Goal: Information Seeking & Learning: Learn about a topic

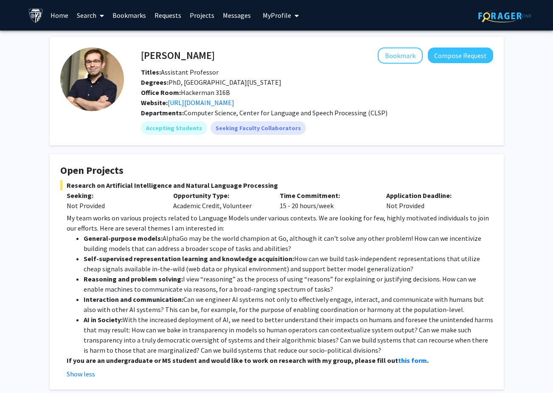
scroll to position [490, 0]
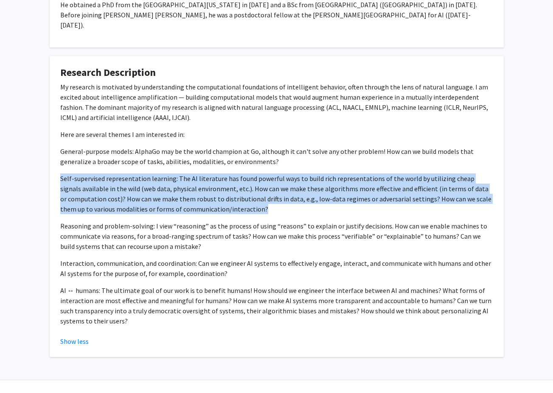
drag, startPoint x: 269, startPoint y: 202, endPoint x: 43, endPoint y: 160, distance: 229.8
copy p "Self-supervised representation learning: The AI literature has found powerful w…"
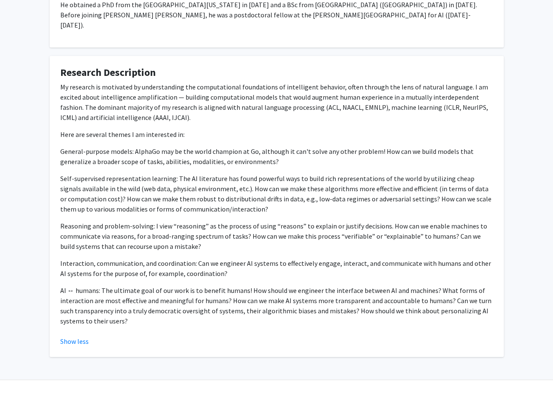
click at [208, 235] on p "Reasoning and problem-solving: I view “reasoning” as the process of using “reas…" at bounding box center [276, 236] width 433 height 31
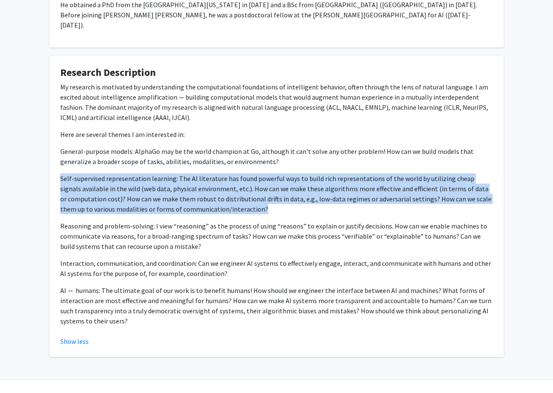
drag, startPoint x: 264, startPoint y: 199, endPoint x: 51, endPoint y: 168, distance: 215.4
click at [51, 168] on fg-card "Research Description My research is motivated by understanding the computationa…" at bounding box center [277, 207] width 454 height 302
copy p "Self-supervised representation learning: The AI literature has found powerful w…"
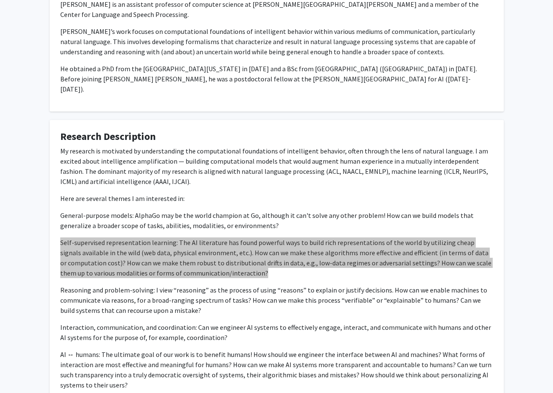
scroll to position [412, 0]
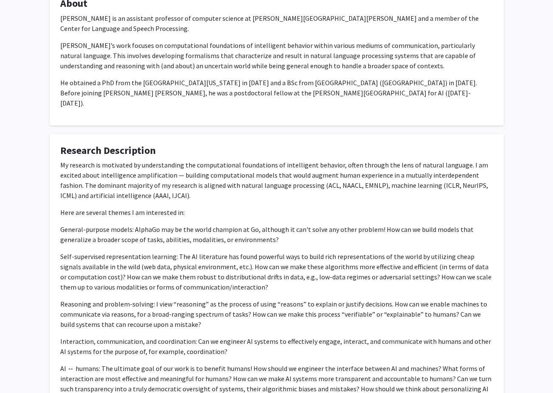
click at [263, 162] on p "My research is motivated by understanding the computational foundations of inte…" at bounding box center [276, 180] width 433 height 41
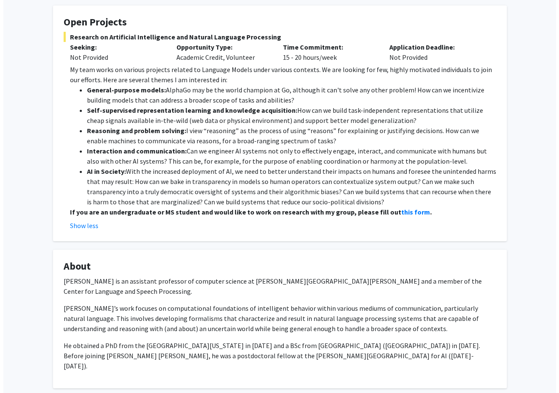
scroll to position [0, 0]
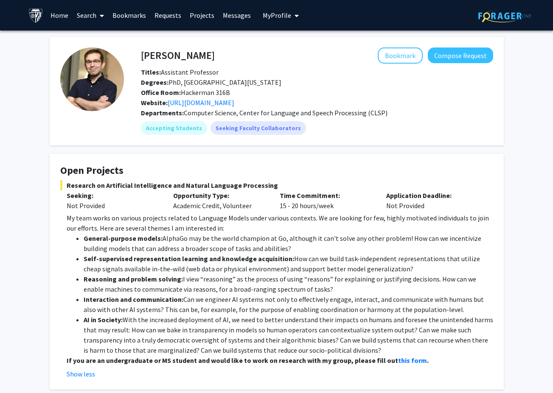
click at [229, 15] on link "Messages" at bounding box center [237, 15] width 37 height 30
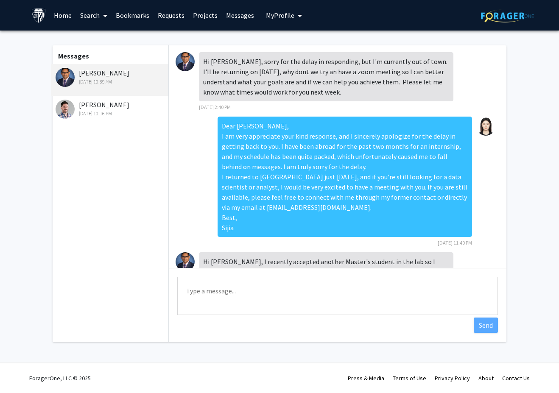
scroll to position [35, 0]
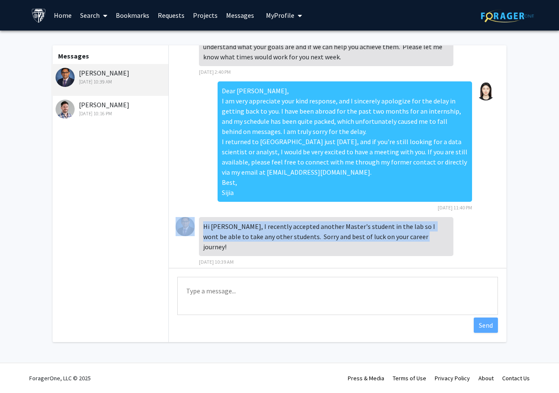
drag, startPoint x: 395, startPoint y: 239, endPoint x: 197, endPoint y: 222, distance: 198.9
click at [197, 222] on div "Hi [PERSON_NAME], I recently accepted another Master's student in the lab so I …" at bounding box center [338, 244] width 324 height 54
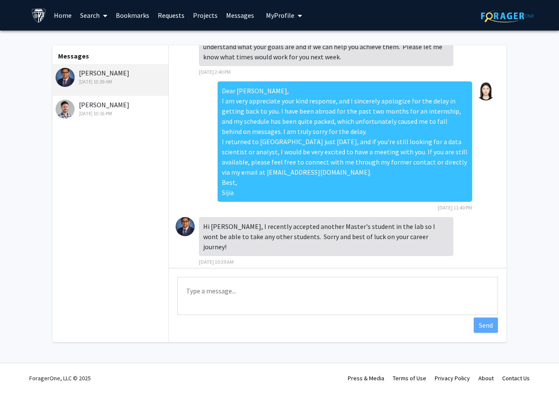
click at [343, 249] on div "Hi [PERSON_NAME], I recently accepted another Master's student in the lab so I …" at bounding box center [326, 241] width 255 height 49
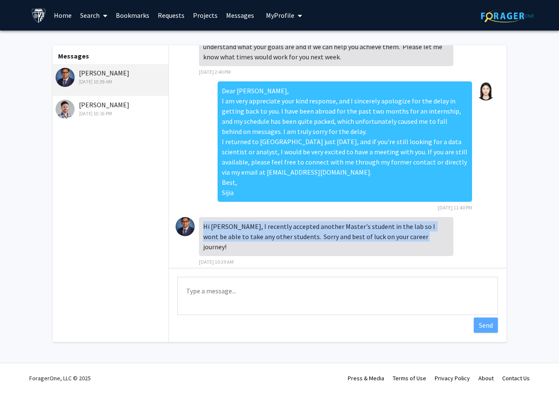
drag, startPoint x: 392, startPoint y: 239, endPoint x: 204, endPoint y: 224, distance: 188.6
click at [204, 224] on div "Hi [PERSON_NAME], I recently accepted another Master's student in the lab so I …" at bounding box center [326, 236] width 255 height 39
copy div "Hi [PERSON_NAME], I recently accepted another Master's student in the lab so I …"
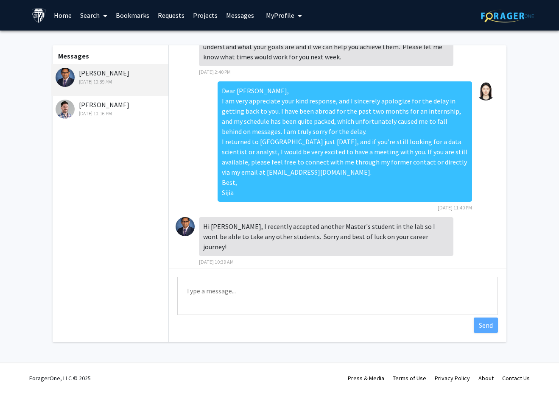
click at [277, 278] on textarea "Type a message" at bounding box center [337, 296] width 321 height 38
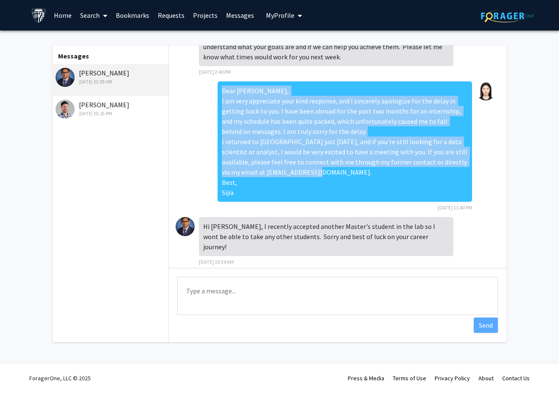
drag, startPoint x: 278, startPoint y: 175, endPoint x: 211, endPoint y: 85, distance: 112.1
click at [218, 85] on div "Dear [PERSON_NAME], I am very appreciate your kind response, and I sincerely ap…" at bounding box center [345, 141] width 255 height 121
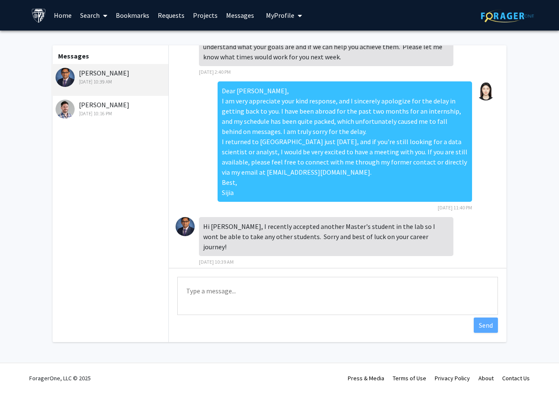
click at [294, 252] on div "Hi [PERSON_NAME], I recently accepted another Master's student in the lab so I …" at bounding box center [326, 241] width 255 height 49
drag, startPoint x: 301, startPoint y: 92, endPoint x: 197, endPoint y: 86, distance: 105.0
click at [197, 86] on div "Dear [PERSON_NAME], I am very appreciate your kind response, and I sincerely ap…" at bounding box center [338, 149] width 324 height 136
copy div "Dear [PERSON_NAME],"
click at [211, 302] on textarea "Type a message" at bounding box center [337, 296] width 321 height 38
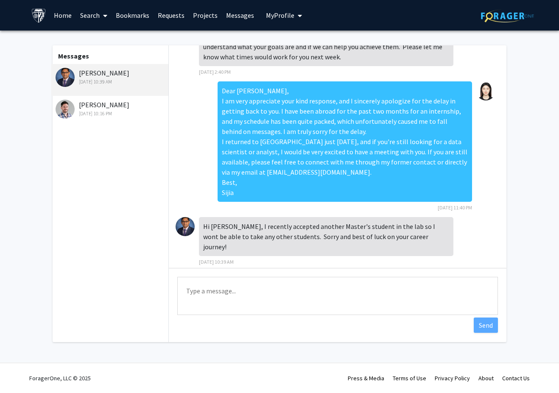
paste textarea "Dear [PERSON_NAME],"
drag, startPoint x: 273, startPoint y: 285, endPoint x: 60, endPoint y: 276, distance: 213.7
click at [60, 276] on div "Messages [PERSON_NAME] [DATE] 10:39 AM [PERSON_NAME] [DATE] 10:16 PM Hi [PERSON…" at bounding box center [279, 193] width 469 height 297
click at [206, 294] on textarea "Dear [PERSON_NAME]," at bounding box center [337, 296] width 321 height 38
click at [194, 292] on textarea "Dear [PERSON_NAME]," at bounding box center [337, 296] width 321 height 38
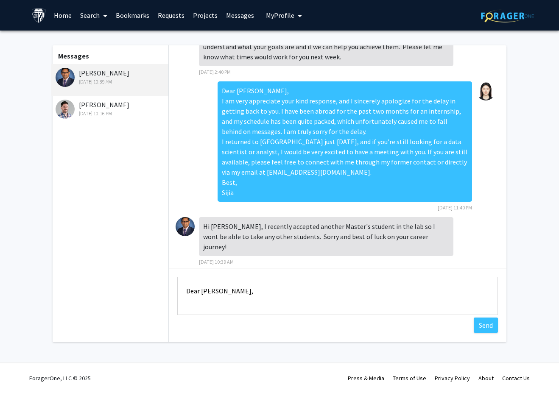
click at [194, 292] on textarea "Dear [PERSON_NAME]," at bounding box center [337, 296] width 321 height 38
click at [295, 299] on textarea "Hi [PERSON_NAME]," at bounding box center [337, 296] width 321 height 38
click at [238, 304] on textarea "Hi [PERSON_NAME], thank you so much for letting me know and I really appreciate…" at bounding box center [337, 296] width 321 height 38
paste textarea "Best of luck with your research"
click at [228, 303] on textarea "Hi [PERSON_NAME], thank you so much for letting me know and I really appreciate…" at bounding box center [337, 296] width 321 height 38
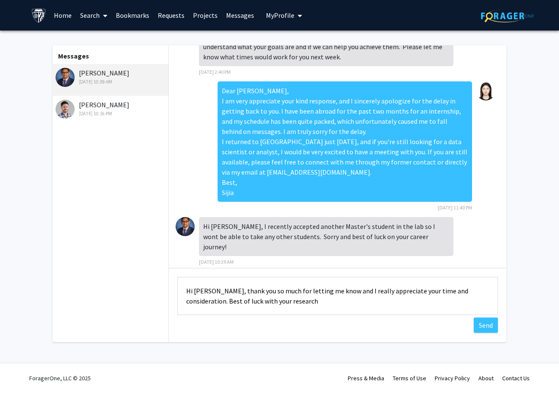
click at [328, 305] on textarea "Hi [PERSON_NAME], thank you so much for letting me know and I really appreciate…" at bounding box center [337, 296] width 321 height 38
click at [332, 303] on textarea "Hi [PERSON_NAME], thank you so much for letting me know and I really appreciate…" at bounding box center [337, 296] width 321 height 38
drag, startPoint x: 330, startPoint y: 303, endPoint x: 155, endPoint y: 286, distance: 176.2
click at [155, 286] on div "Messages [PERSON_NAME] [DATE] 10:39 AM [PERSON_NAME] [DATE] 10:16 PM Hi [PERSON…" at bounding box center [279, 193] width 469 height 297
click at [329, 306] on textarea "Hi [PERSON_NAME], thank you so much for letting me know and I really appreciate…" at bounding box center [337, 296] width 321 height 38
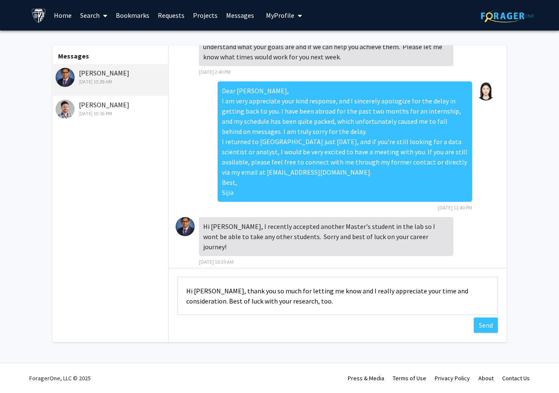
drag, startPoint x: 335, startPoint y: 304, endPoint x: 228, endPoint y: 303, distance: 107.4
click at [228, 303] on textarea "Hi [PERSON_NAME], thank you so much for letting me know and I really appreciate…" at bounding box center [337, 296] width 321 height 38
paste textarea "I wish you the best with your research"
click at [235, 301] on textarea "Hi [PERSON_NAME], thank you so much for letting me know and I really appreciate…" at bounding box center [337, 296] width 321 height 38
click at [345, 305] on textarea "Hi [PERSON_NAME], thank you so much for letting me know and I really appreciate…" at bounding box center [337, 296] width 321 height 38
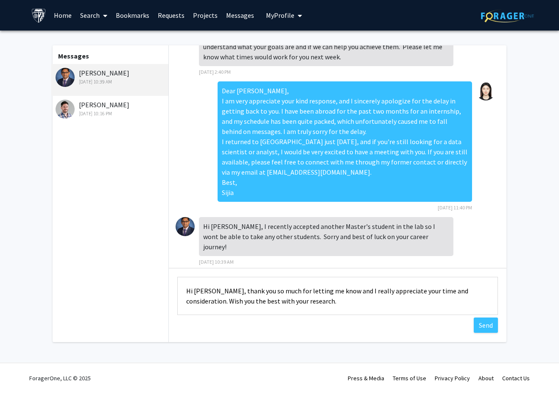
type textarea "Hi [PERSON_NAME], thank you so much for letting me know and I really appreciate…"
drag, startPoint x: 281, startPoint y: 339, endPoint x: 214, endPoint y: 303, distance: 75.4
click at [214, 303] on div "Hi [PERSON_NAME], sorry for the delay in responding, but I'm currently out of t…" at bounding box center [338, 193] width 338 height 297
drag, startPoint x: 354, startPoint y: 304, endPoint x: 178, endPoint y: 294, distance: 176.5
click at [178, 294] on textarea "Hi [PERSON_NAME], thank you so much for letting me know and I really appreciate…" at bounding box center [337, 296] width 321 height 38
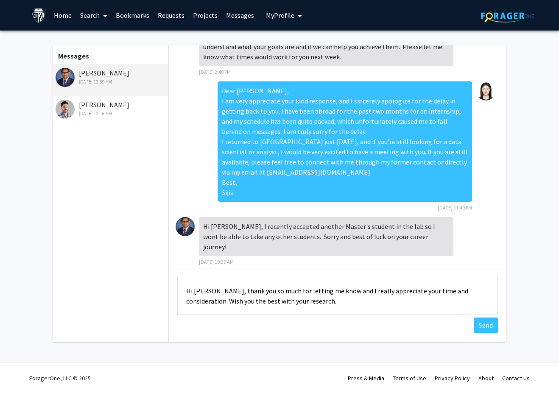
click at [328, 302] on textarea "Hi [PERSON_NAME], thank you so much for letting me know and I really appreciate…" at bounding box center [337, 296] width 321 height 38
click at [337, 302] on textarea "Hi [PERSON_NAME], thank you so much for letting me know and I really appreciate…" at bounding box center [337, 296] width 321 height 38
click at [485, 326] on button "Send" at bounding box center [486, 325] width 24 height 15
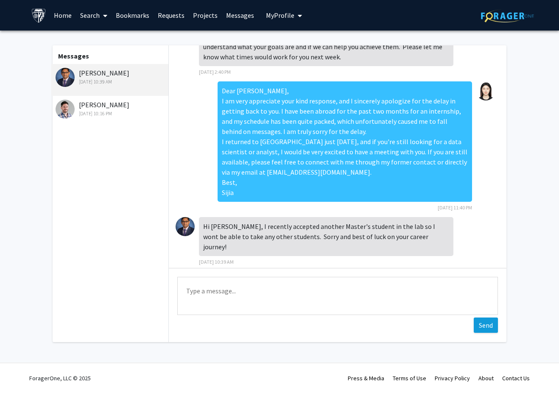
scroll to position [79, 0]
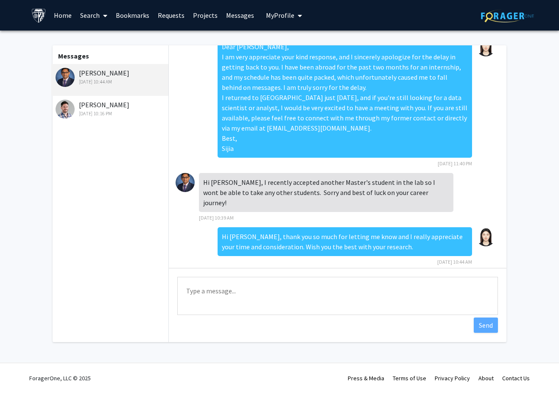
click at [129, 214] on div "Messages [PERSON_NAME] [DATE] 10:44 AM [PERSON_NAME] [DATE] 10:16 PM" at bounding box center [109, 193] width 117 height 297
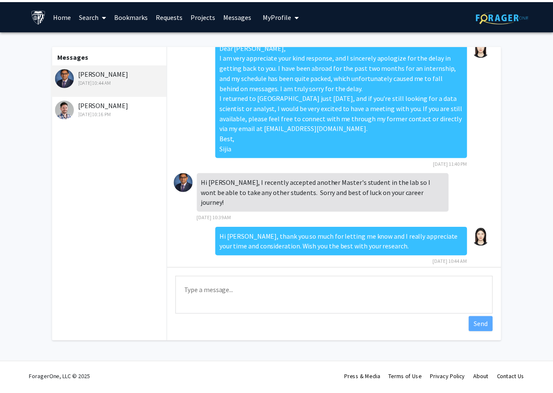
scroll to position [0, 0]
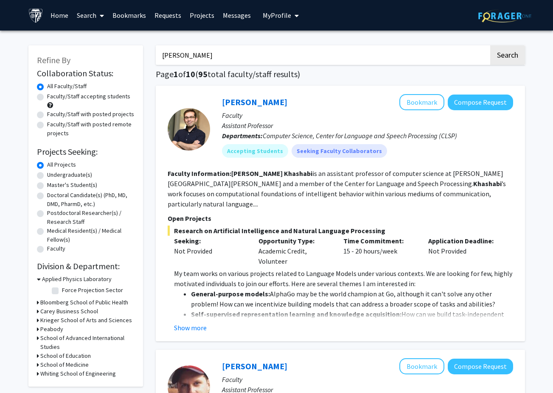
drag, startPoint x: 228, startPoint y: 54, endPoint x: 68, endPoint y: 28, distance: 162.1
type input "machine learning"
click at [490, 45] on button "Search" at bounding box center [507, 55] width 35 height 20
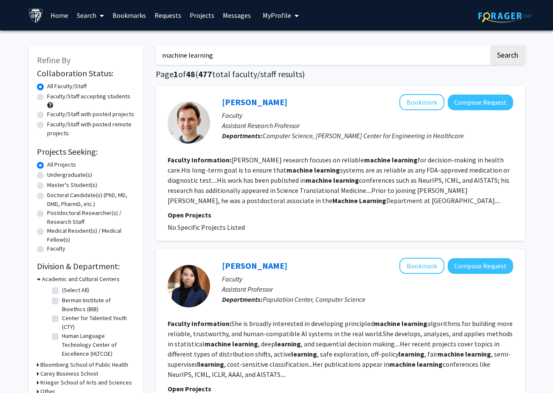
click at [69, 122] on label "Faculty/Staff with posted remote projects" at bounding box center [90, 129] width 87 height 18
click at [53, 122] on input "Faculty/Staff with posted remote projects" at bounding box center [50, 123] width 6 height 6
radio input "true"
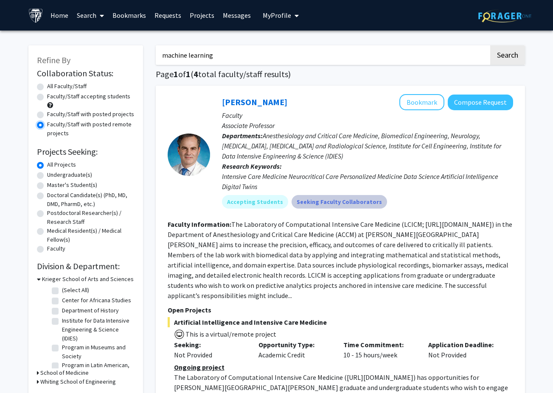
scroll to position [85, 0]
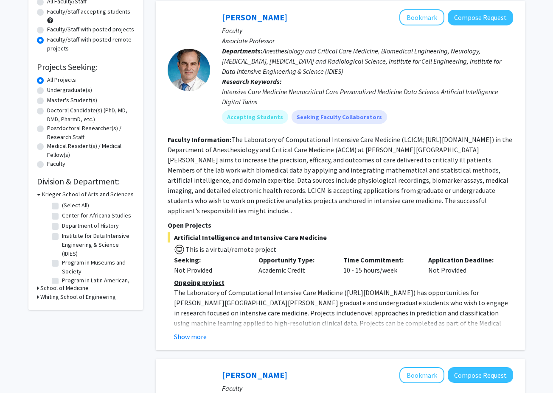
click at [116, 29] on label "Faculty/Staff with posted projects" at bounding box center [90, 29] width 87 height 9
click at [53, 29] on input "Faculty/Staff with posted projects" at bounding box center [50, 28] width 6 height 6
radio input "true"
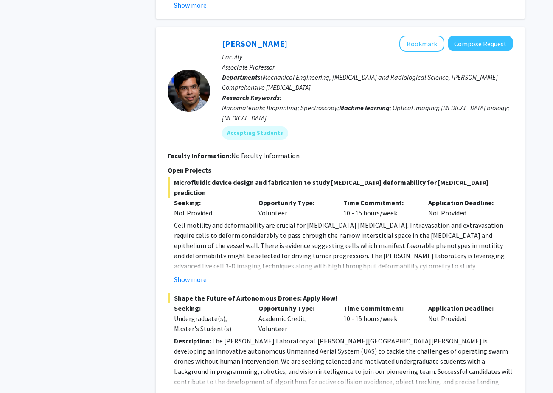
scroll to position [2165, 0]
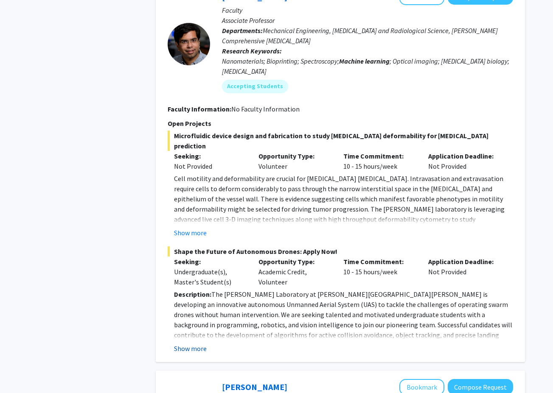
click at [201, 344] on button "Show more" at bounding box center [190, 349] width 33 height 10
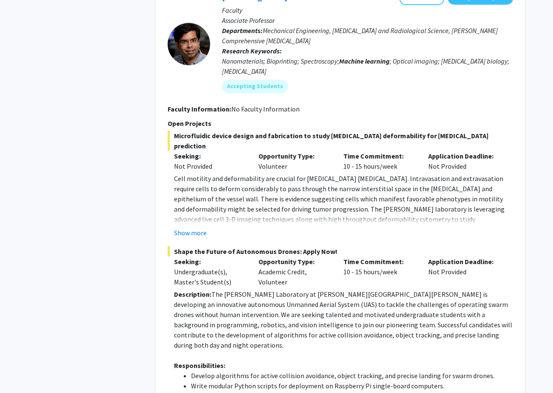
drag, startPoint x: 253, startPoint y: 284, endPoint x: 224, endPoint y: 257, distance: 39.3
click at [225, 289] on p "Description: The [PERSON_NAME] Laboratory at [PERSON_NAME][GEOGRAPHIC_DATA][PER…" at bounding box center [343, 319] width 339 height 61
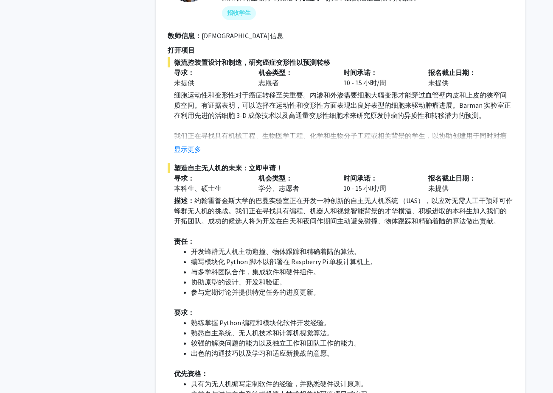
scroll to position [1995, 0]
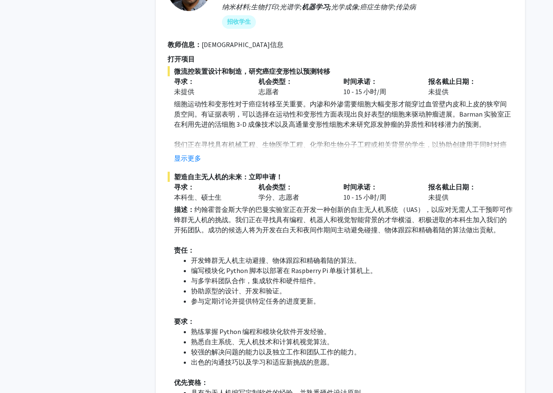
click at [188, 154] on button "显示更多" at bounding box center [187, 158] width 27 height 10
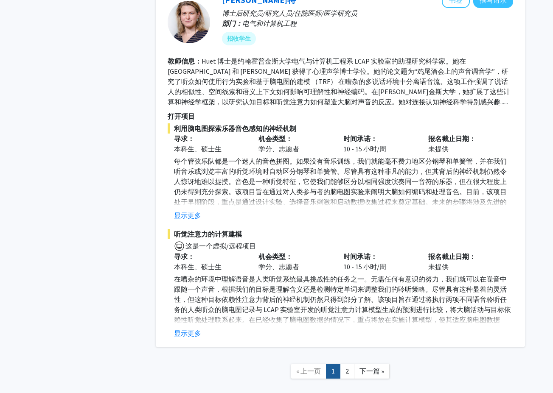
scroll to position [3054, 0]
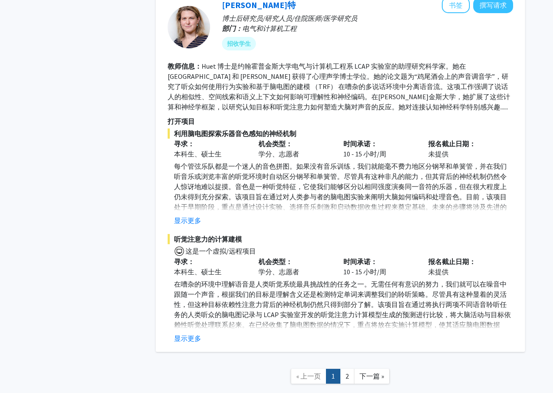
click at [351, 370] on link "2" at bounding box center [347, 376] width 14 height 15
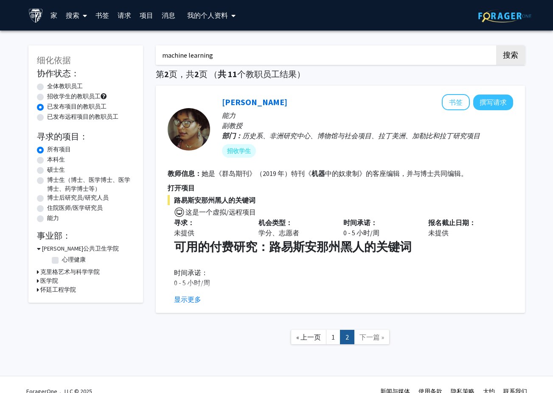
drag, startPoint x: 244, startPoint y: 62, endPoint x: 90, endPoint y: 62, distance: 154.5
click at [90, 62] on div "细化依据 协作状态： Collaboration Status 全体教职员工 Collaboration Status 招收学生的教职员工 Collabora…" at bounding box center [276, 199] width 509 height 325
type input "data science"
click at [496, 45] on button "搜索" at bounding box center [510, 55] width 29 height 20
radio input "true"
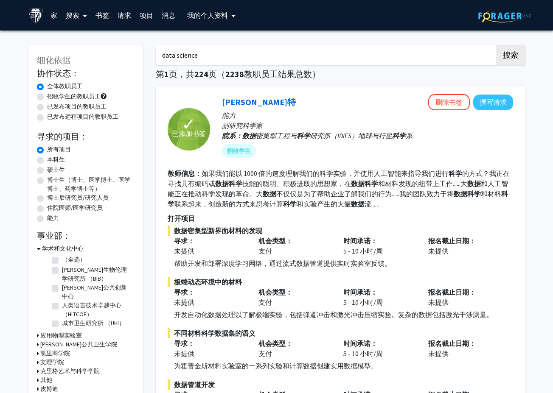
click at [54, 98] on label "招收学生的教职员工" at bounding box center [73, 96] width 53 height 9
click at [53, 98] on input "招收学生的教职员工" at bounding box center [50, 95] width 6 height 6
radio input "true"
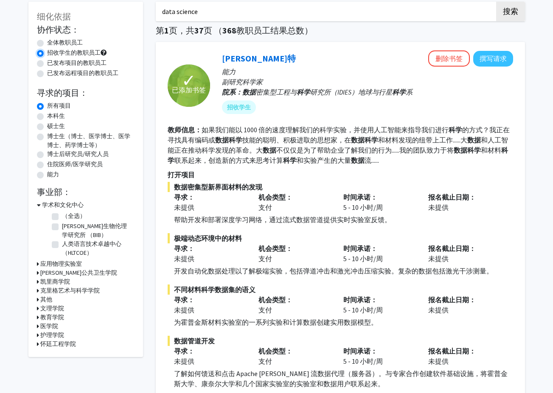
scroll to position [14, 0]
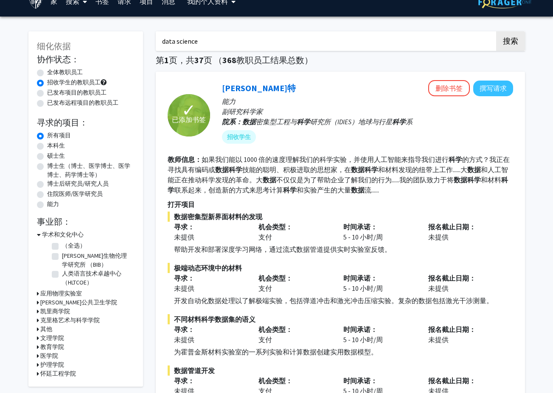
click at [75, 110] on form "协作状态： Collaboration Status 全体教职员工 Collaboration Status 招收学生的教职员工 Collaboration …" at bounding box center [86, 132] width 98 height 156
click at [83, 104] on label "已发布远程项目的教职员工" at bounding box center [82, 102] width 71 height 9
click at [53, 104] on input "已发布远程项目的教职员工" at bounding box center [50, 101] width 6 height 6
radio input "true"
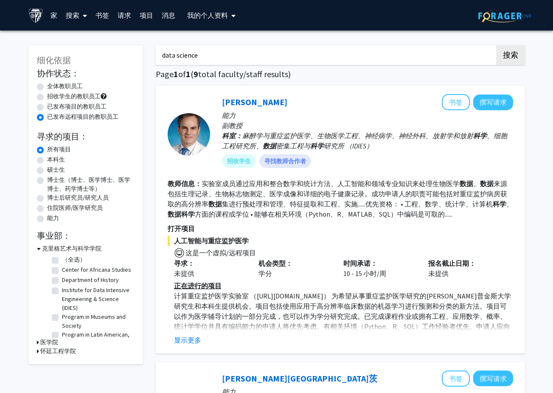
click at [78, 108] on label "已发布项目的教职员工" at bounding box center [76, 106] width 59 height 9
click at [53, 108] on input "已发布项目的教职员工" at bounding box center [50, 105] width 6 height 6
radio input "true"
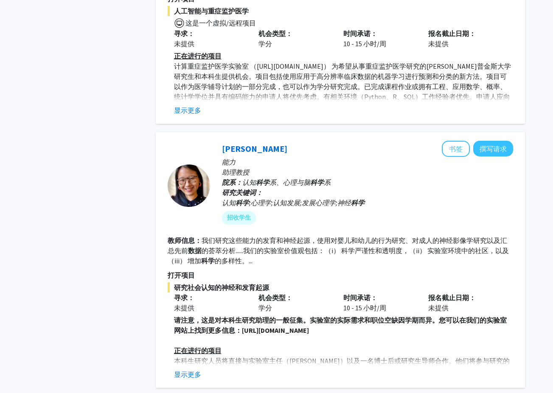
scroll to position [679, 0]
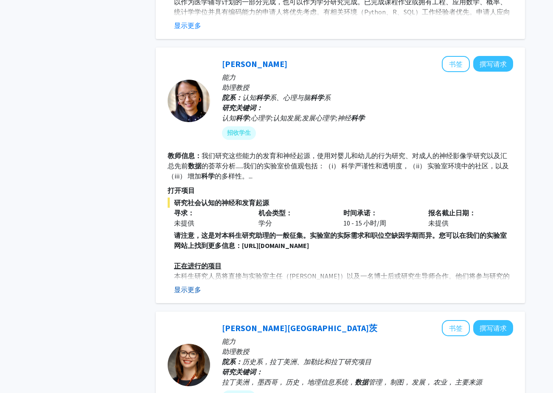
click at [184, 294] on button "显示更多" at bounding box center [187, 290] width 27 height 10
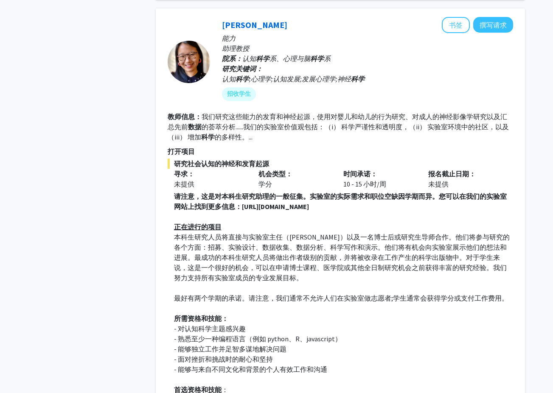
scroll to position [722, 0]
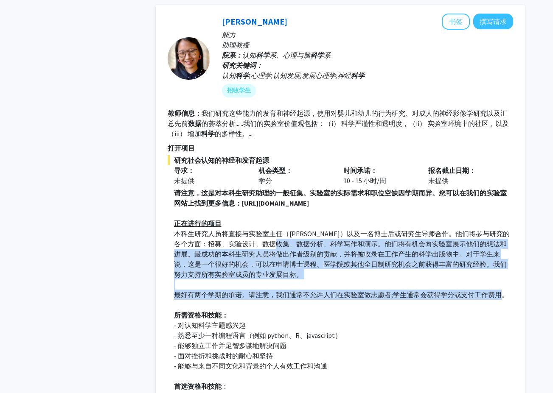
drag, startPoint x: 498, startPoint y: 292, endPoint x: 317, endPoint y: 249, distance: 186.0
click at [317, 249] on div "请注意，这是对本科生研究助理的一般征集。实验室的实际需求和职位空缺因学期而异。您可以在我们的实验室网站上找到更多信息：[URL][DOMAIN_NAME] 正…" at bounding box center [343, 315] width 339 height 255
drag, startPoint x: 317, startPoint y: 249, endPoint x: 323, endPoint y: 285, distance: 36.9
click at [323, 285] on p at bounding box center [343, 285] width 339 height 10
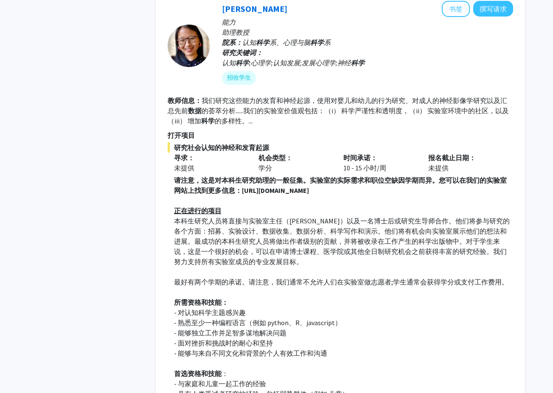
scroll to position [764, 0]
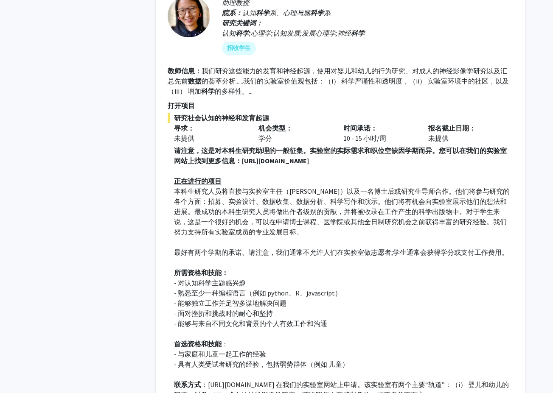
click at [402, 324] on p "- 能够与来自不同文化和背景的个人有效工作和沟通" at bounding box center [343, 324] width 339 height 10
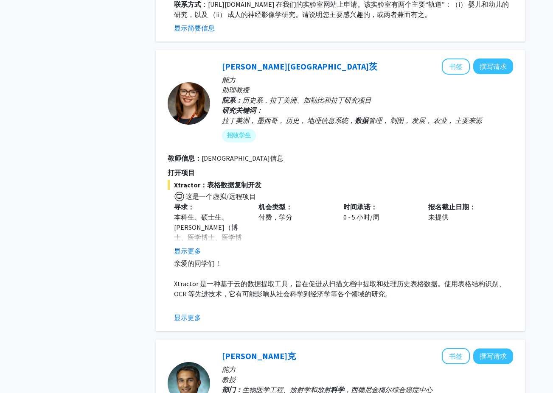
scroll to position [1146, 0]
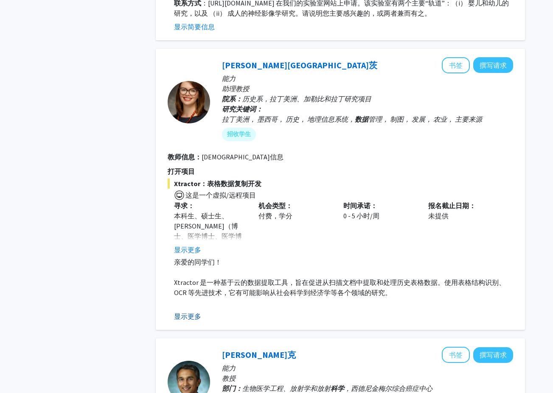
click at [192, 322] on button "显示更多" at bounding box center [187, 317] width 27 height 10
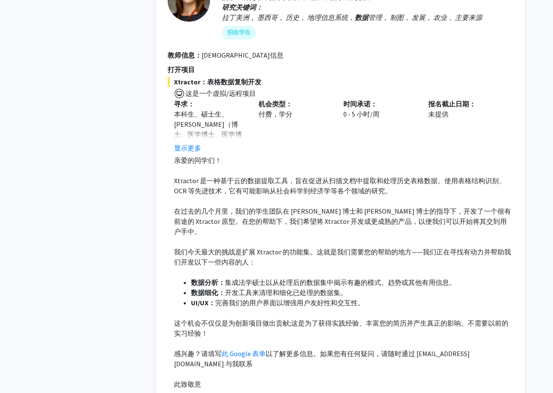
scroll to position [1273, 0]
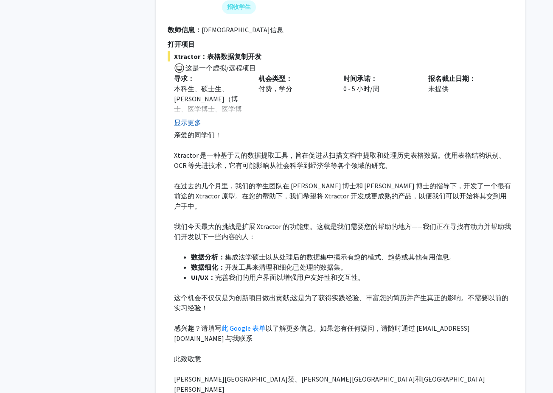
click at [190, 128] on button "显示更多" at bounding box center [187, 123] width 27 height 10
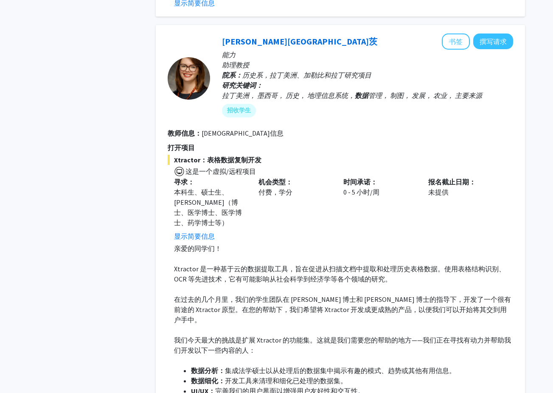
scroll to position [1146, 0]
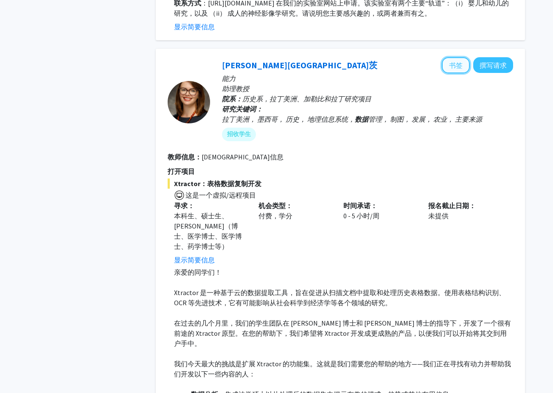
click at [463, 73] on button "书签" at bounding box center [456, 65] width 28 height 16
click at [444, 83] on p "能力" at bounding box center [367, 78] width 291 height 10
click at [447, 73] on button "删除书签" at bounding box center [449, 65] width 42 height 16
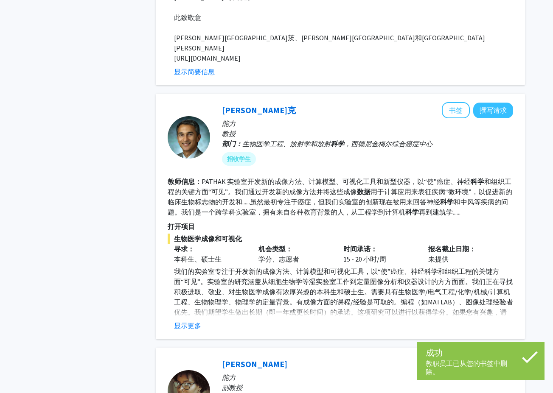
scroll to position [1655, 0]
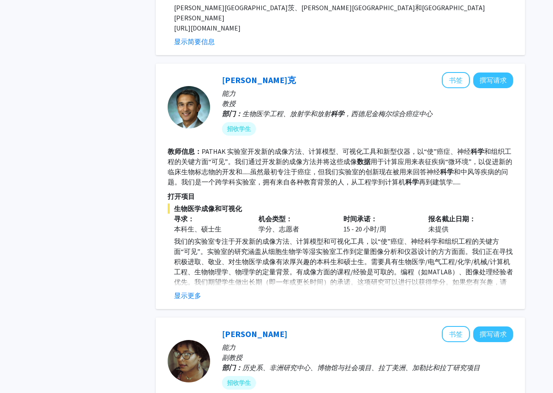
click at [198, 291] on button "显示更多" at bounding box center [187, 296] width 27 height 10
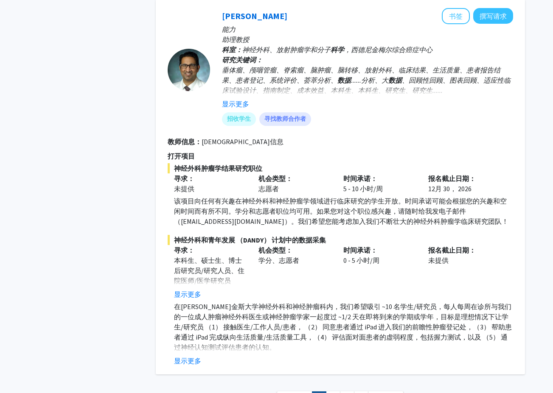
scroll to position [2971, 0]
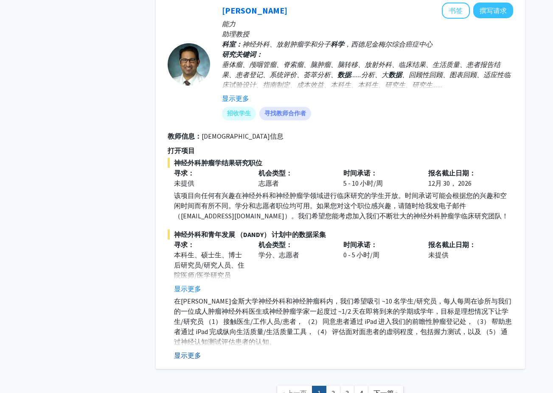
click at [191, 351] on button "显示更多" at bounding box center [187, 356] width 27 height 10
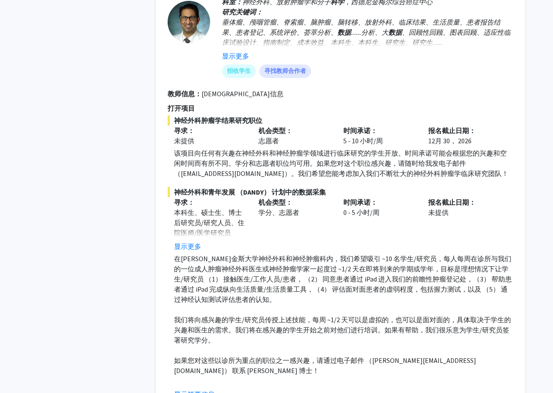
scroll to position [3056, 0]
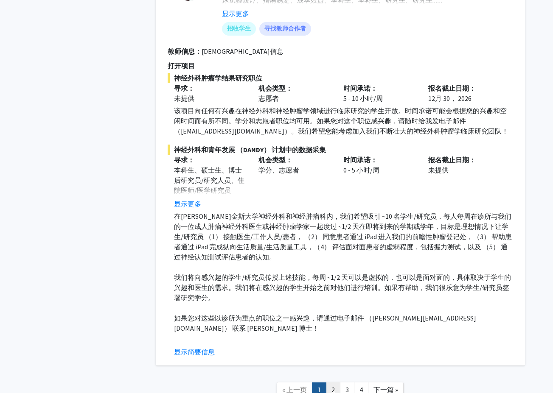
click at [334, 383] on link "2" at bounding box center [333, 390] width 14 height 15
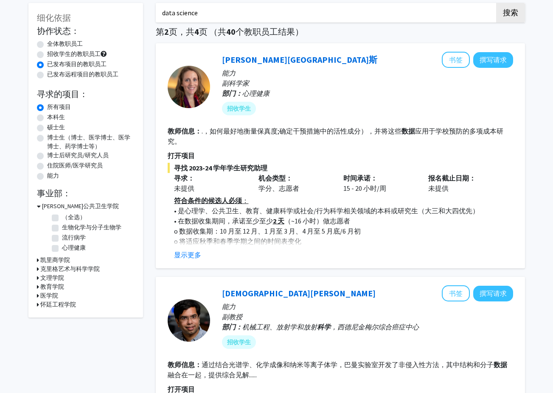
scroll to position [85, 0]
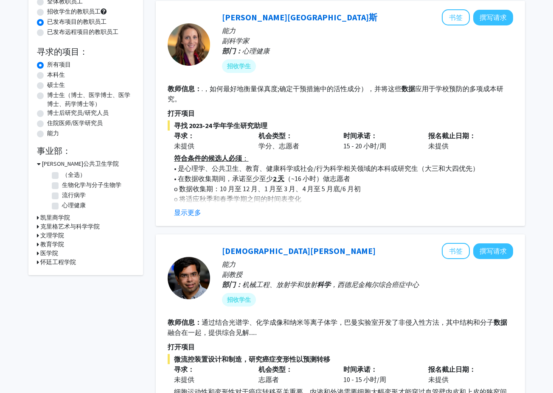
click at [183, 211] on button "显示更多" at bounding box center [187, 213] width 27 height 10
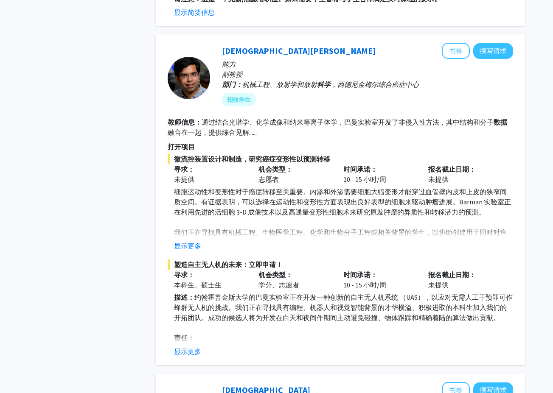
scroll to position [552, 0]
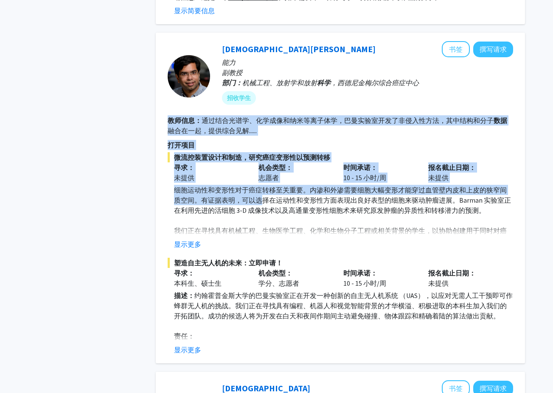
drag, startPoint x: 167, startPoint y: 121, endPoint x: 264, endPoint y: 200, distance: 125.8
click at [263, 199] on div "[DEMOGRAPHIC_DATA][PERSON_NAME] 书签 撰写请求 能力 副教授 部门： 机械工程、放射学和放射 科学 ，西德尼金梅尔综合癌症中心…" at bounding box center [340, 198] width 369 height 331
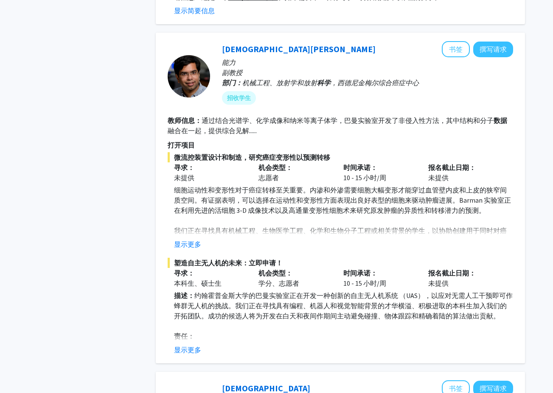
drag, startPoint x: 264, startPoint y: 200, endPoint x: 343, endPoint y: 280, distance: 112.5
click at [343, 280] on font "10 - 15 小时/周" at bounding box center [364, 283] width 43 height 8
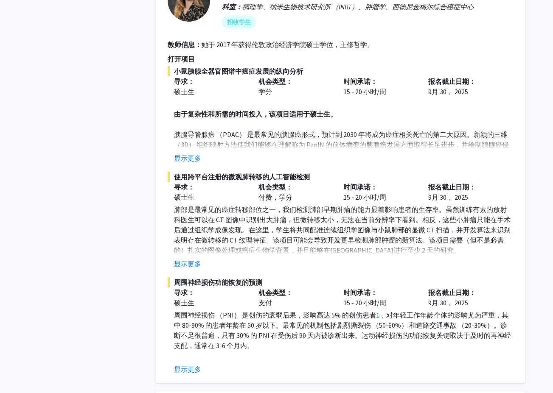
scroll to position [1273, 0]
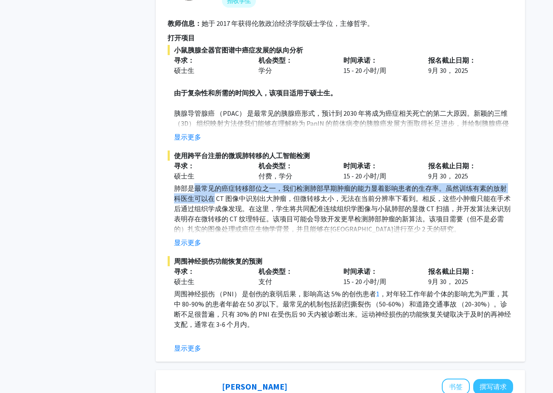
drag, startPoint x: 197, startPoint y: 193, endPoint x: 214, endPoint y: 197, distance: 17.8
click at [214, 197] on p "肺部是最常见的癌症转移部位之一，我们检测肺部早期肿瘤的能力显着影响患者的生存率。虽然训练有素的放射科医生可以在 CT 图像中识别出大肿瘤，但微转移太小，无法在…" at bounding box center [343, 208] width 339 height 51
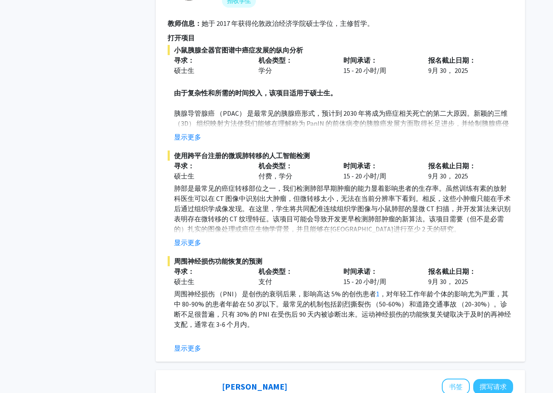
drag, startPoint x: 214, startPoint y: 197, endPoint x: 264, endPoint y: 220, distance: 55.3
click at [264, 220] on p "肺部是最常见的癌症转移部位之一，我们检测肺部早期肿瘤的能力显着影响患者的生存率。虽然训练有素的放射科医生可以在 CT 图像中识别出大肿瘤，但微转移太小，无法在…" at bounding box center [343, 208] width 339 height 51
click at [201, 245] on button "显示更多" at bounding box center [187, 243] width 27 height 10
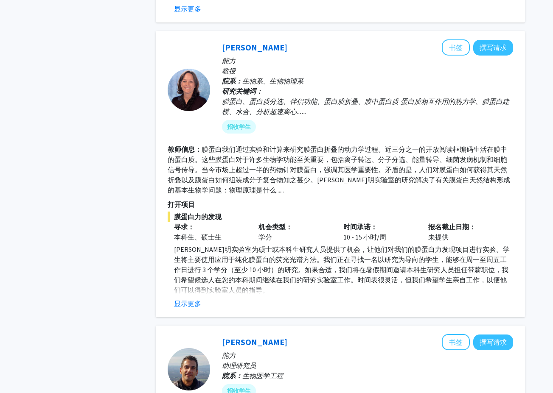
scroll to position [1655, 0]
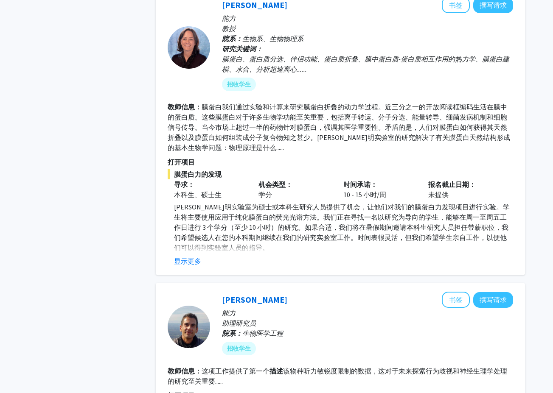
click at [194, 267] on div "[PERSON_NAME]明 书签 撰写请求 能力 教授 院系： 生物系、生物物理系 研究关键词： 膜蛋白、蛋白质分选、伴侣功能、蛋白质折叠、膜中蛋白质-蛋白…" at bounding box center [340, 132] width 369 height 287
click at [196, 264] on button "显示更多" at bounding box center [187, 261] width 27 height 10
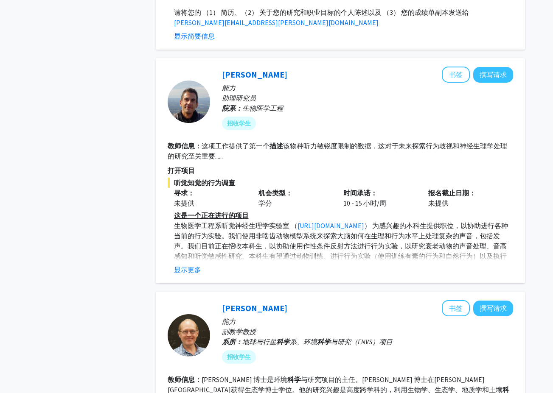
scroll to position [1952, 0]
click at [193, 269] on button "显示更多" at bounding box center [187, 269] width 27 height 10
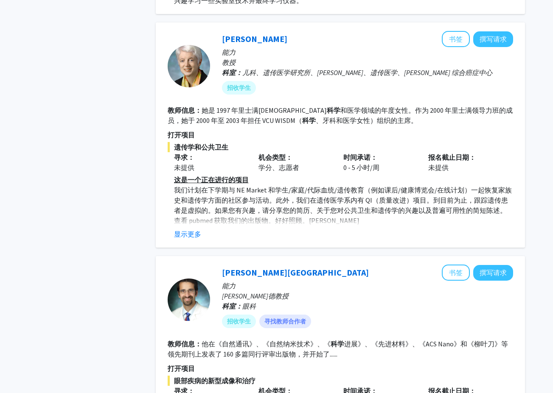
scroll to position [2504, 0]
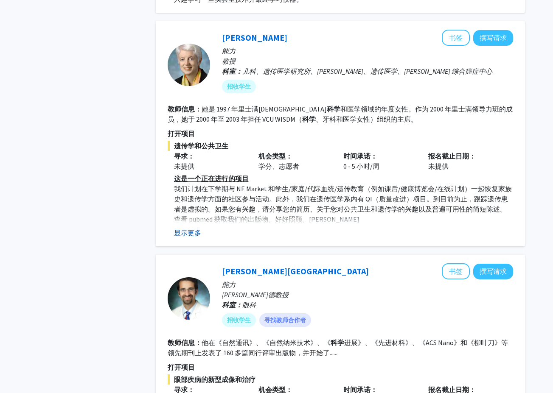
click at [191, 237] on button "显示更多" at bounding box center [187, 233] width 27 height 10
click at [191, 237] on button "显示简要信息" at bounding box center [194, 233] width 41 height 10
click at [197, 233] on button "显示更多" at bounding box center [187, 233] width 27 height 10
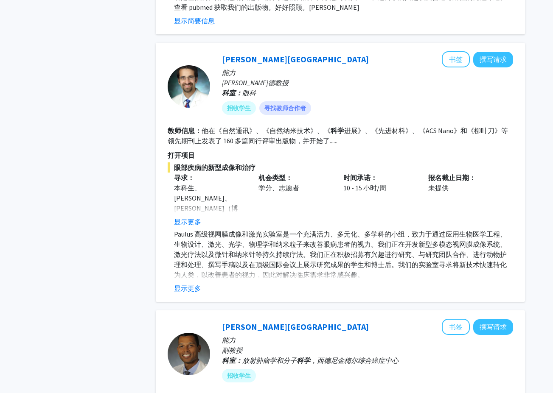
scroll to position [2759, 0]
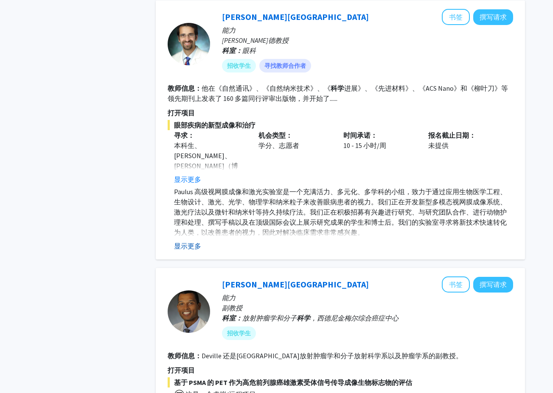
click at [191, 247] on button "显示更多" at bounding box center [187, 246] width 27 height 10
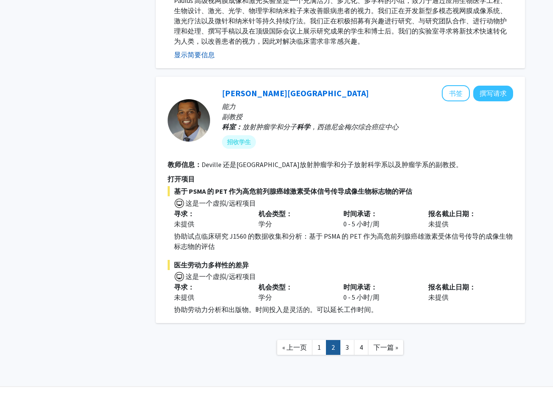
scroll to position [2971, 0]
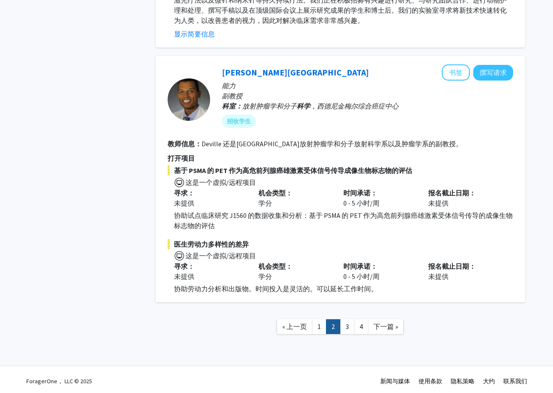
click at [348, 329] on link "3" at bounding box center [347, 327] width 14 height 15
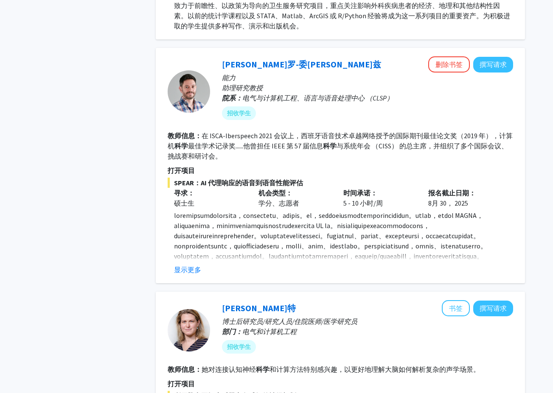
scroll to position [509, 0]
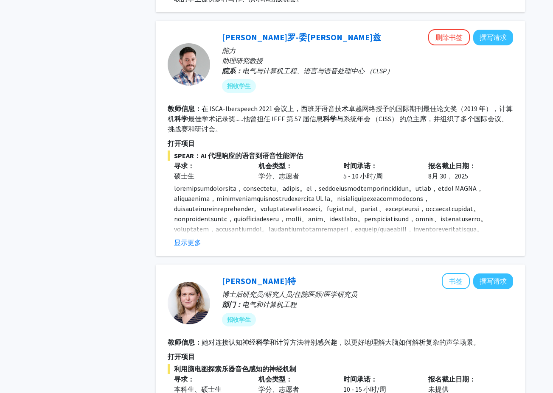
click at [197, 238] on button "显示更多" at bounding box center [187, 243] width 27 height 10
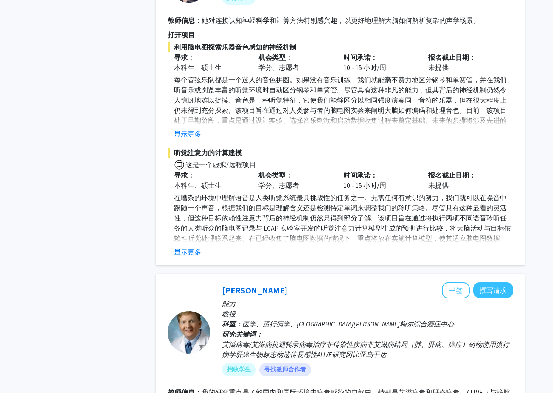
scroll to position [849, 0]
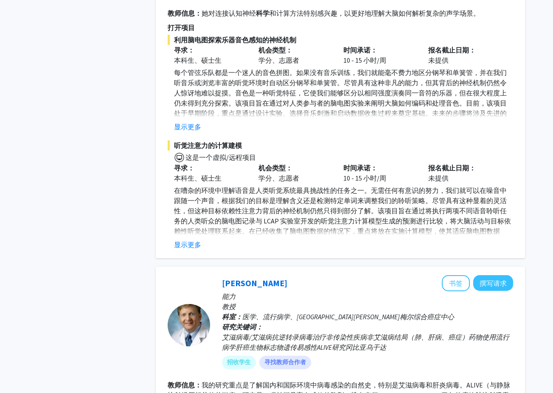
click at [199, 163] on fg-project-list "利用脑电图探索乐器音色感知的神经机制 寻求： 本科生、硕士生 机会类型： 学分、志愿者 时间承诺： 10 - 15 小时/周 报名截止日期： 未提供 每个管弦…" at bounding box center [340, 142] width 345 height 215
click at [195, 132] on button "显示更多" at bounding box center [187, 127] width 27 height 10
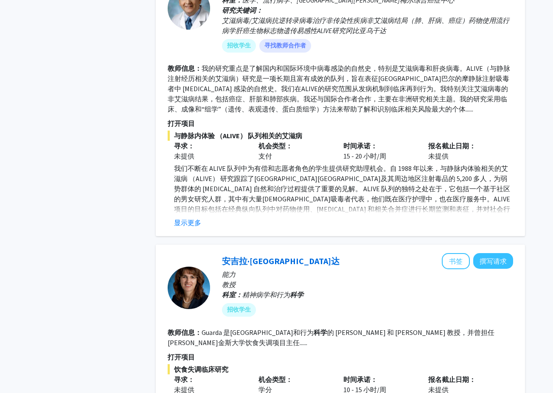
scroll to position [1401, 0]
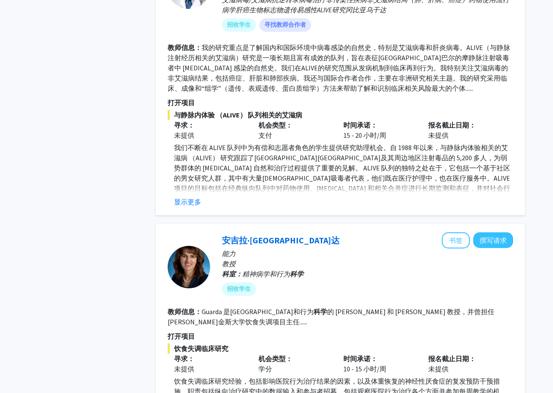
click at [191, 216] on div "[PERSON_NAME] 书签 撰写请求 能力 教授 科室： 医学、流行病学、[GEOGRAPHIC_DATA][PERSON_NAME]梅尔综合癌症中心 …" at bounding box center [340, 72] width 369 height 287
click at [192, 207] on button "显示更多" at bounding box center [187, 202] width 27 height 10
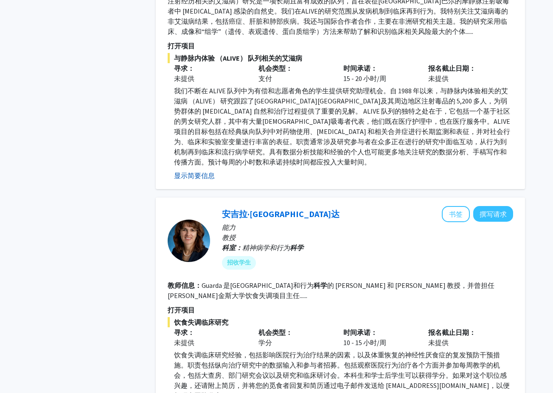
scroll to position [1443, 0]
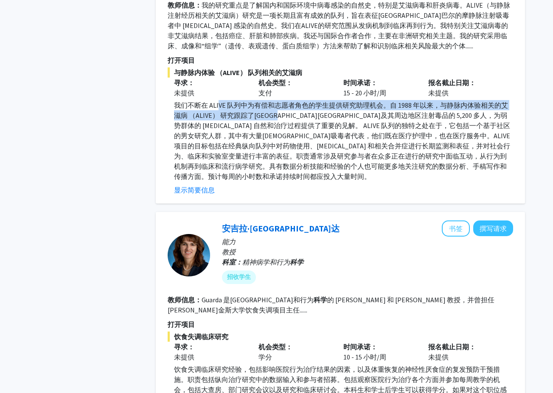
drag, startPoint x: 218, startPoint y: 139, endPoint x: 297, endPoint y: 145, distance: 79.1
click at [297, 145] on p "我们不断在 ALIVE 队列中为有偿和志愿者角色的学生提供研究助理机会。自 1988 年以来，与静脉内体验相关的艾滋病 （ALIVE） 研究跟踪了[GEOGR…" at bounding box center [343, 140] width 339 height 81
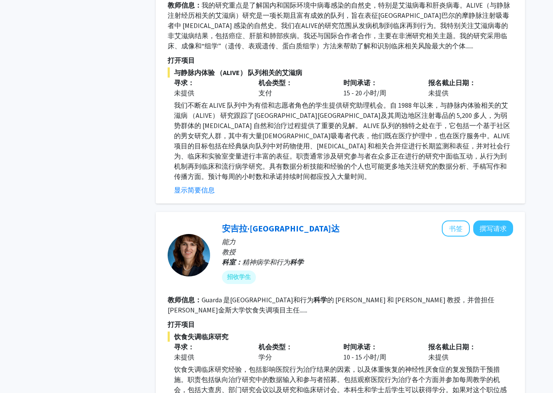
drag, startPoint x: 297, startPoint y: 145, endPoint x: 361, endPoint y: 174, distance: 70.3
click at [361, 174] on p "我们不断在 ALIVE 队列中为有偿和志愿者角色的学生提供研究助理机会。自 1988 年以来，与静脉内体验相关的艾滋病 （ALIVE） 研究跟踪了[GEOGR…" at bounding box center [343, 140] width 339 height 81
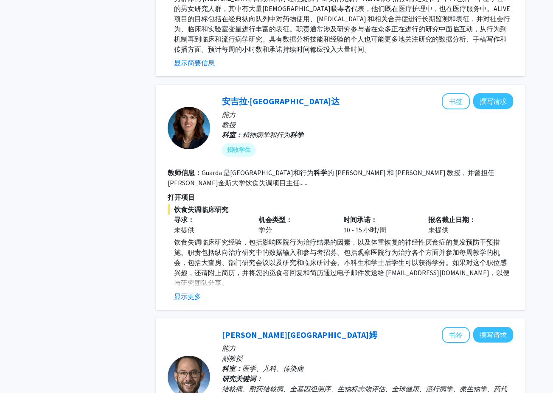
scroll to position [1655, 0]
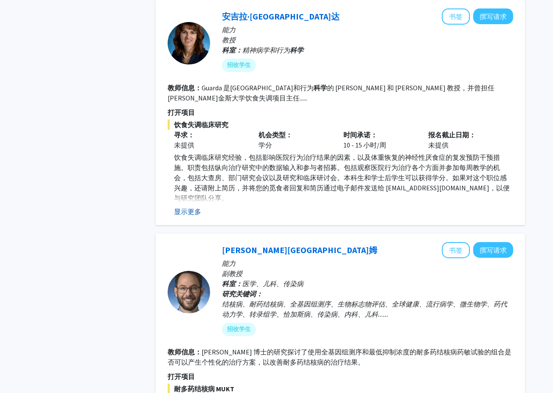
click at [193, 217] on button "显示更多" at bounding box center [187, 212] width 27 height 10
click at [196, 217] on button "显示简要信息" at bounding box center [194, 212] width 41 height 10
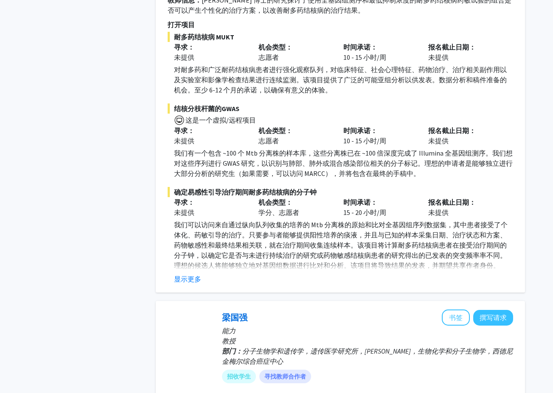
scroll to position [2037, 0]
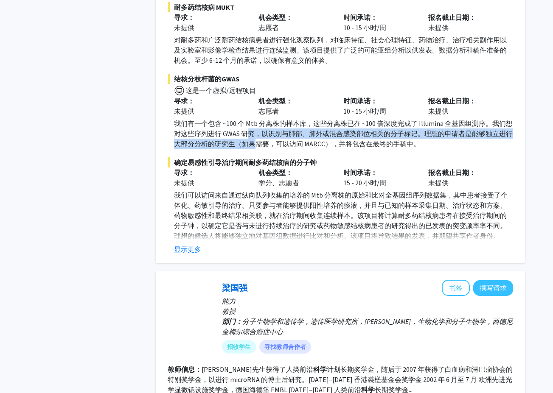
drag, startPoint x: 245, startPoint y: 154, endPoint x: 258, endPoint y: 166, distance: 17.4
click at [258, 149] on p "我们有一个包含 ~100 个 Mtb 分离株的样本库，这些分离株已在 ~100 倍深度完成了 Illumina 全基因组测序。我们想对这些序列进行 GWAS …" at bounding box center [343, 133] width 339 height 31
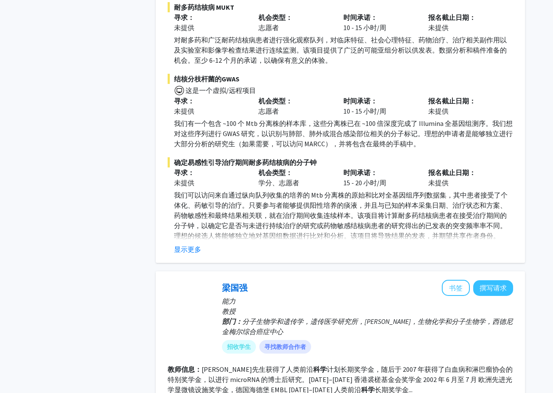
drag, startPoint x: 258, startPoint y: 166, endPoint x: 287, endPoint y: 221, distance: 62.5
click at [287, 221] on p "我们可以访问来自通过纵向队列收集的培养的 Mtb 分离株的原始和比对全基因组序列数据集，其中患者接受了个体化、药敏引导的治疗。只要参与者能够提供阳性培养的痰液…" at bounding box center [343, 215] width 339 height 51
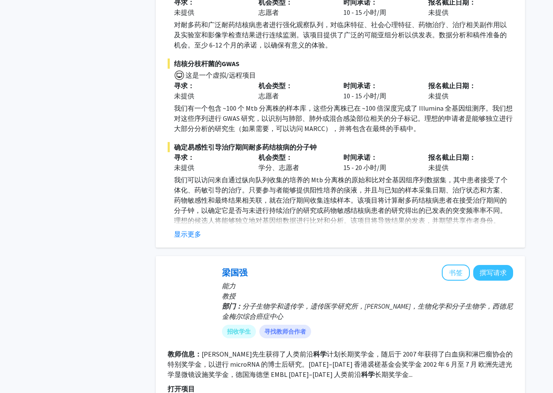
scroll to position [2080, 0]
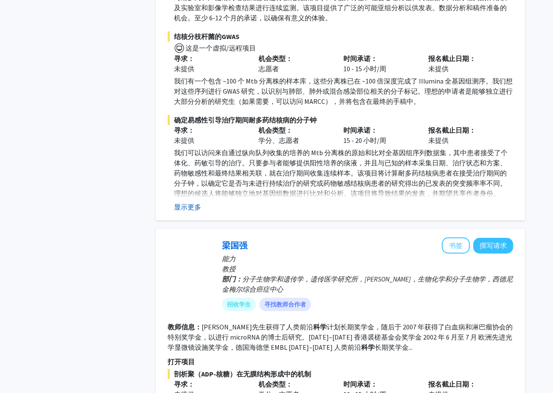
click at [186, 212] on button "显示更多" at bounding box center [187, 207] width 27 height 10
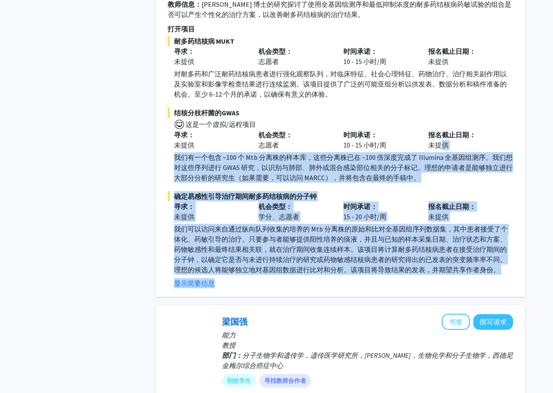
scroll to position [1995, 0]
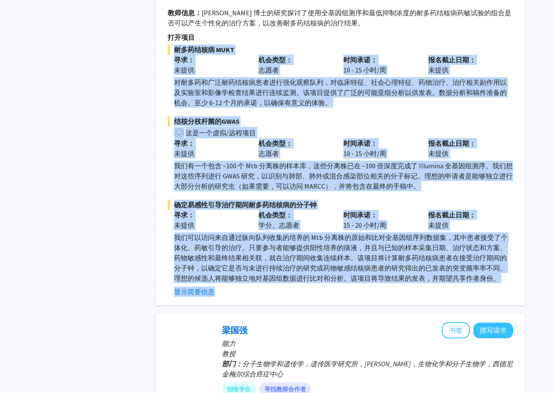
drag, startPoint x: 505, startPoint y: 226, endPoint x: 355, endPoint y: 51, distance: 230.6
click at [355, 51] on fg-search-faculty "[PERSON_NAME]姆 书签 撰写请求 能力 副教授 科室： 医学、儿科、传染病 研究关键词： 结核病、耐药结核病、全基因组测序、生物标志物评估、全球健…" at bounding box center [340, 100] width 345 height 395
click at [292, 108] on p "对耐多药和广泛耐药结核病患者进行强化观察队列，对临床特征、社会心理特征、药物治疗、治疗相关副作用以及实验室和影像学检查结果进行连续监测。该项目提供了广泛的可能…" at bounding box center [343, 92] width 339 height 31
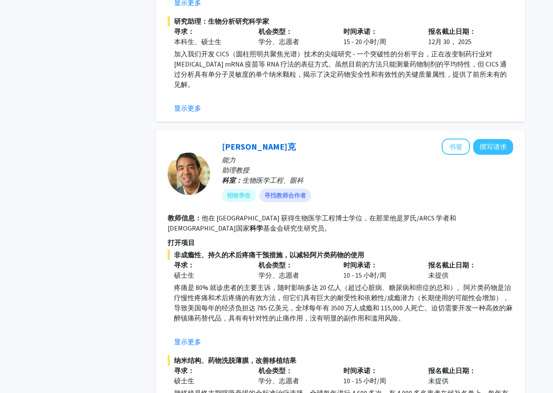
scroll to position [2886, 0]
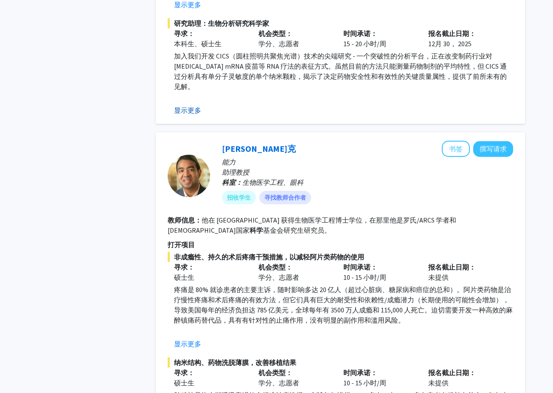
click at [183, 115] on button "显示更多" at bounding box center [187, 110] width 27 height 10
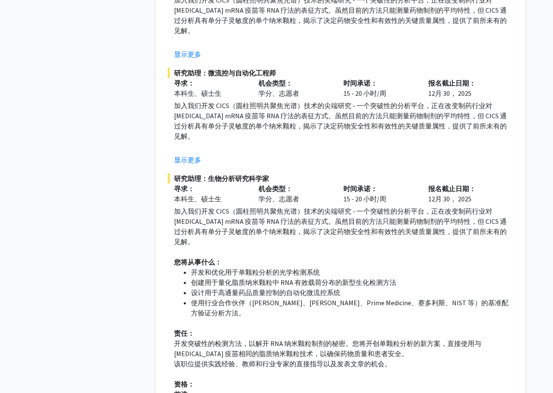
scroll to position [2716, 0]
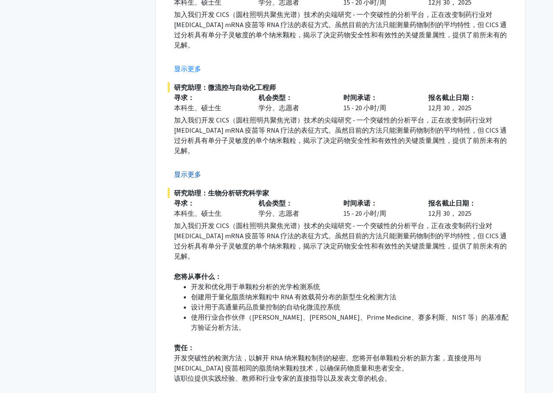
click at [192, 180] on button "显示更多" at bounding box center [187, 174] width 27 height 10
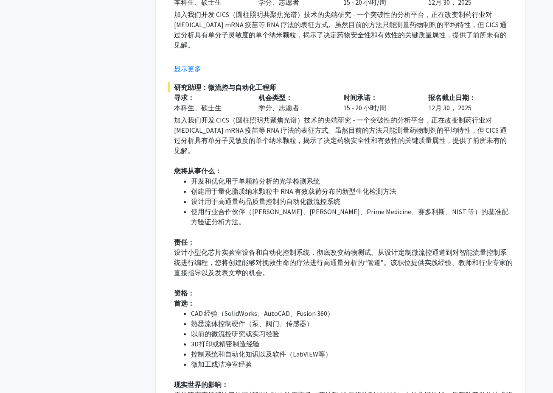
click at [189, 74] on button "显示更多" at bounding box center [187, 69] width 27 height 10
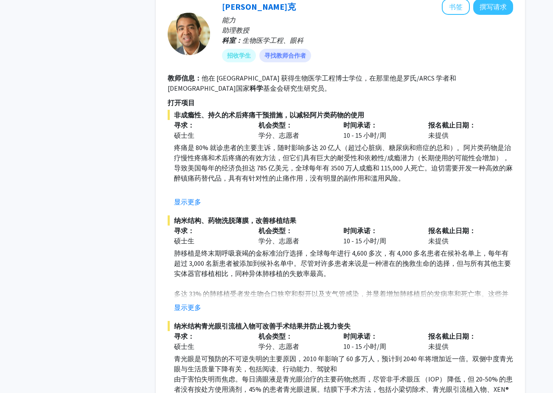
scroll to position [3930, 0]
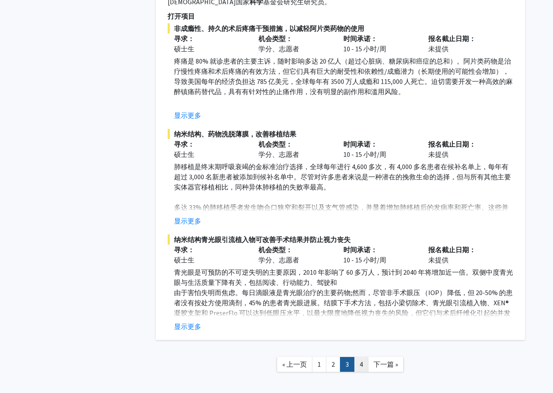
click at [361, 357] on link "4" at bounding box center [361, 364] width 14 height 15
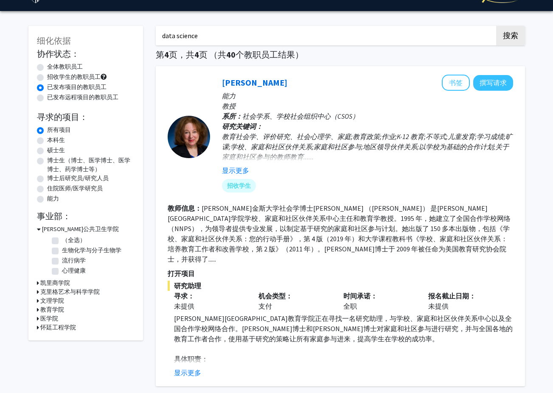
scroll to position [85, 0]
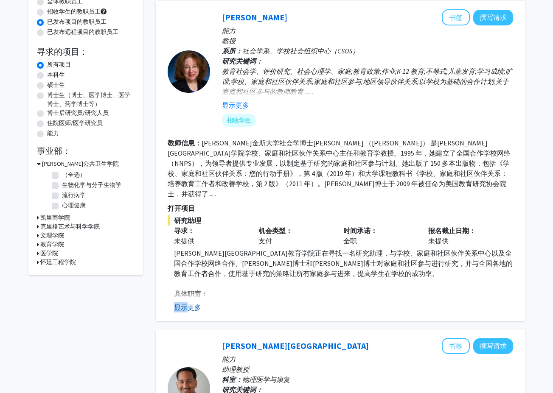
click at [189, 292] on fg-read-more "[PERSON_NAME][GEOGRAPHIC_DATA]教育学院正在寻找一名研究助理，与学校、家庭和社区伙伴关系中心以及全国合作学校网络合作。[PERSO…" at bounding box center [340, 280] width 345 height 65
click at [345, 251] on p "[PERSON_NAME][GEOGRAPHIC_DATA]教育学院正在寻找一名研究助理，与学校、家庭和社区伙伴关系中心以及全国合作学校网络合作。[PERSO…" at bounding box center [343, 263] width 339 height 31
click at [201, 303] on button "显示更多" at bounding box center [187, 308] width 27 height 10
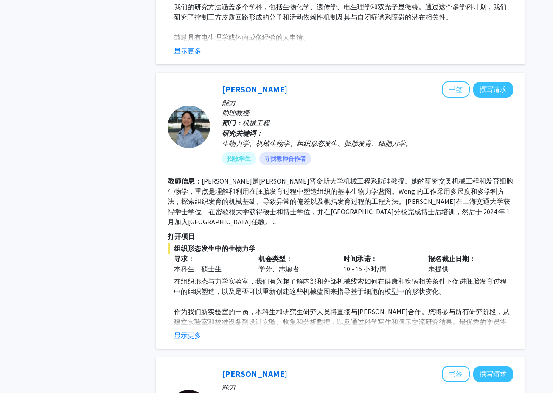
scroll to position [1358, 0]
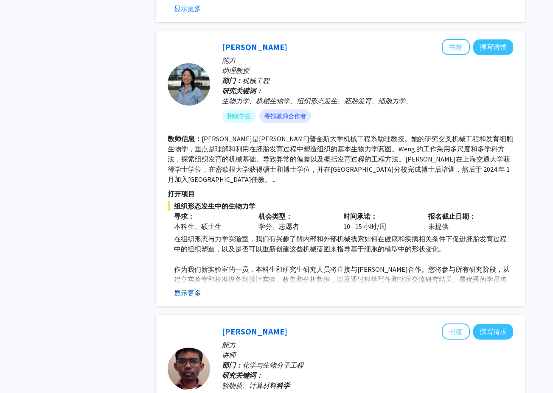
click at [198, 288] on button "显示更多" at bounding box center [187, 293] width 27 height 10
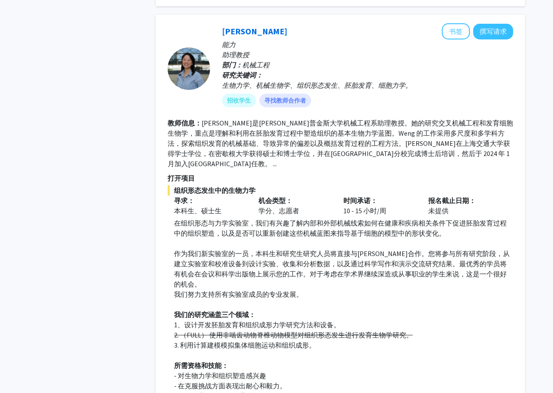
scroll to position [1401, 0]
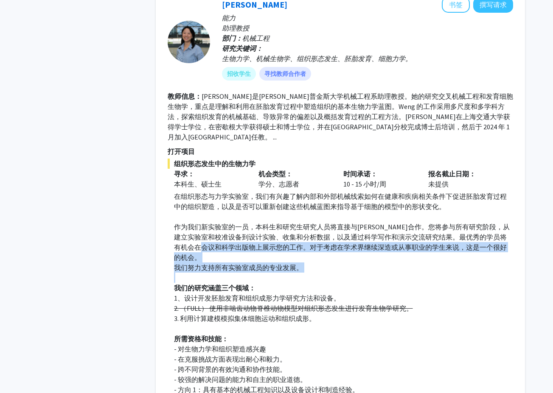
drag, startPoint x: 241, startPoint y: 232, endPoint x: 275, endPoint y: 247, distance: 37.6
click at [275, 247] on div "在组织形态与力学实验室，我们有兴趣了解内部和外部机械线索如何在健康和疾病相关条件下促进胚胎发育过程中的组织塑造，以及是否可以重新创建这些机械蓝图来指导基于细胞…" at bounding box center [343, 333] width 339 height 285
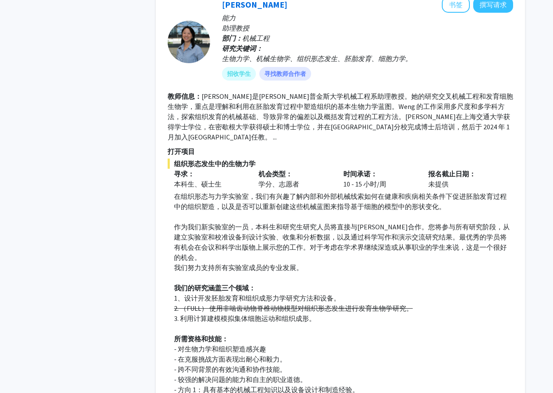
drag, startPoint x: 276, startPoint y: 247, endPoint x: 303, endPoint y: 301, distance: 60.9
click at [303, 324] on p at bounding box center [343, 329] width 339 height 10
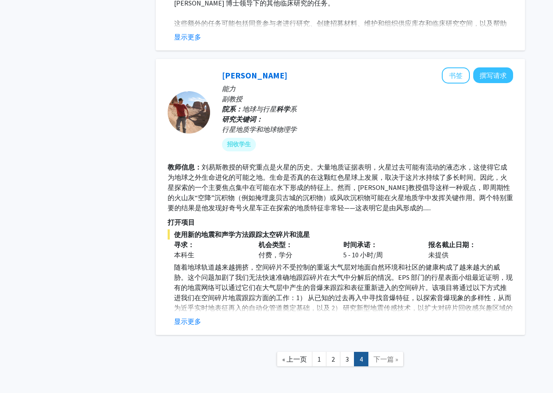
scroll to position [3029, 0]
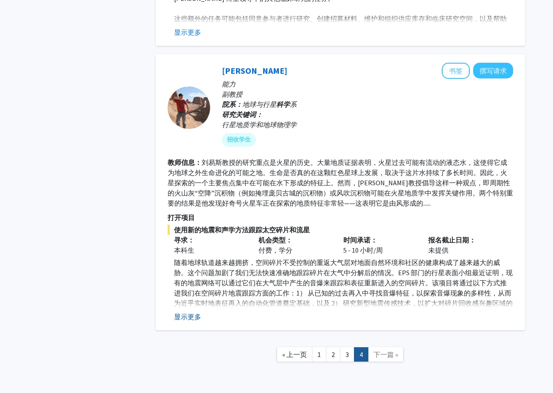
click at [191, 312] on button "显示更多" at bounding box center [187, 317] width 27 height 10
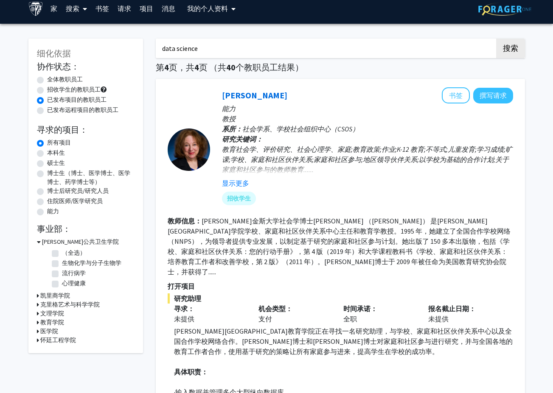
scroll to position [0, 0]
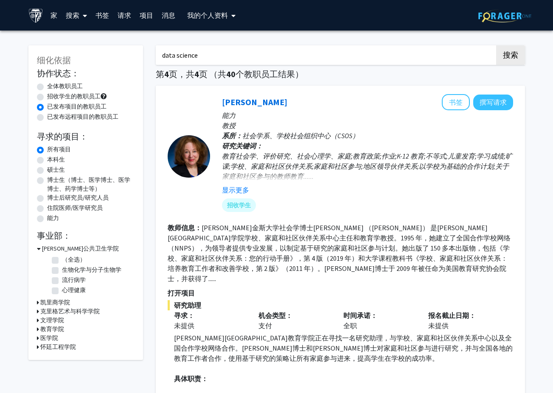
drag, startPoint x: 286, startPoint y: 48, endPoint x: 149, endPoint y: 29, distance: 138.4
type input "machine learning"
click at [496, 45] on button "搜索" at bounding box center [510, 55] width 29 height 20
radio input "true"
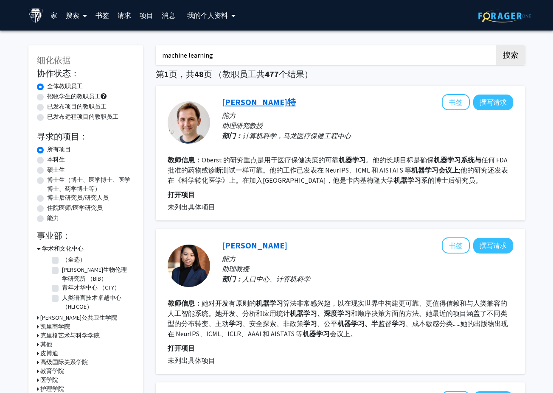
type input "machine learning"
click at [51, 174] on div "硕士生" at bounding box center [86, 171] width 98 height 10
click at [53, 171] on label "硕士生" at bounding box center [56, 170] width 18 height 9
click at [53, 171] on input "硕士生" at bounding box center [50, 169] width 6 height 6
radio input "true"
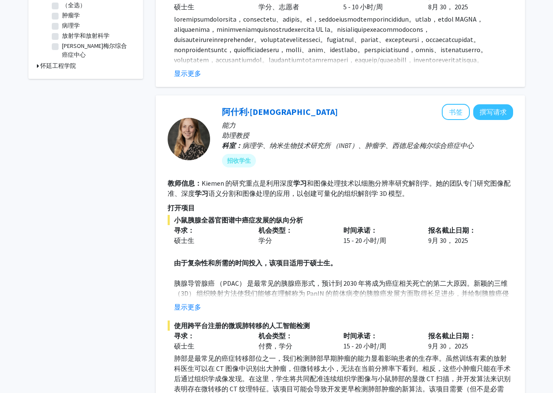
scroll to position [467, 0]
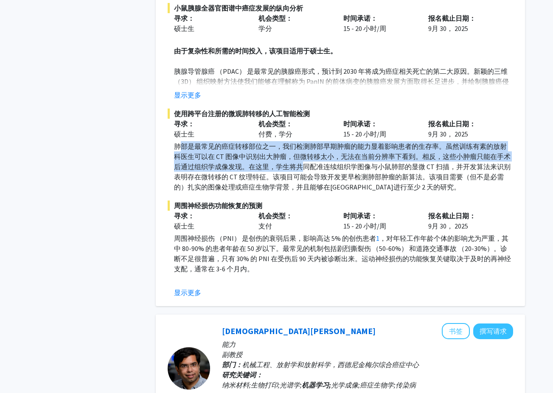
drag, startPoint x: 182, startPoint y: 147, endPoint x: 303, endPoint y: 166, distance: 123.3
click at [303, 166] on p "肺部是最常见的癌症转移部位之一，我们检测肺部早期肿瘤的能力显着影响患者的生存率。虽然训练有素的放射科医生可以在 CT 图像中识别出大肿瘤，但微转移太小，无法在…" at bounding box center [343, 166] width 339 height 51
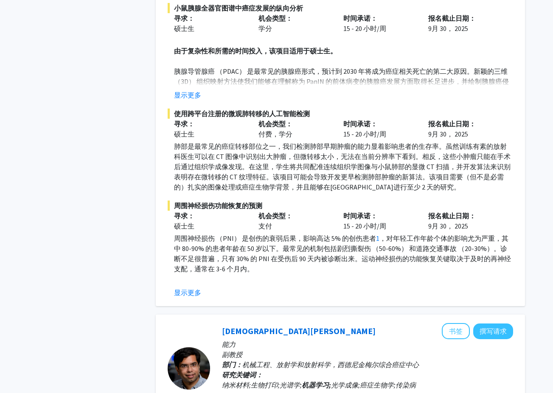
drag, startPoint x: 303, startPoint y: 166, endPoint x: 345, endPoint y: 213, distance: 63.1
click at [345, 213] on p "时间承诺：" at bounding box center [379, 216] width 72 height 10
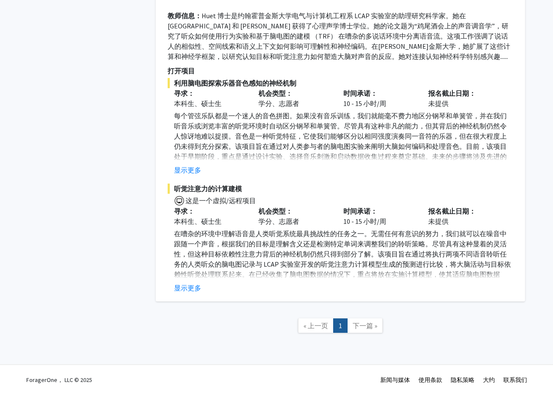
scroll to position [1195, 0]
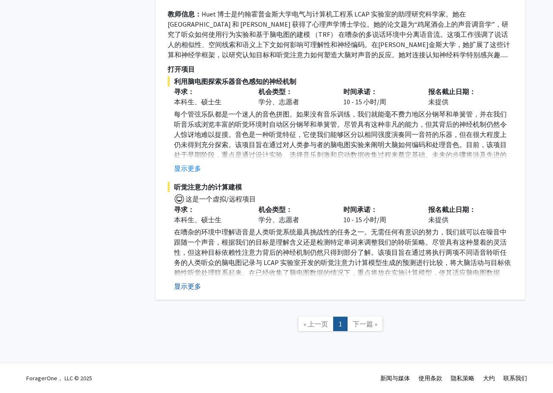
click at [182, 290] on button "显示更多" at bounding box center [187, 286] width 27 height 10
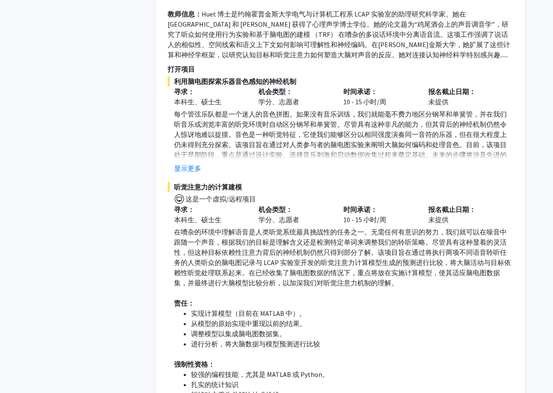
scroll to position [1238, 0]
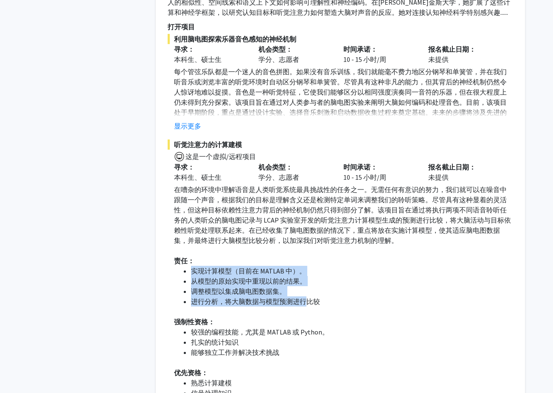
drag, startPoint x: 191, startPoint y: 272, endPoint x: 303, endPoint y: 298, distance: 115.0
click at [303, 298] on ul "实现计算模型（目前在 MATLAB 中）。 从模型的原始实现中重现以前的结果。 调整模型以集成脑电图数据集。 进行分析，将大脑数据与模型预测进行比较" at bounding box center [343, 286] width 339 height 41
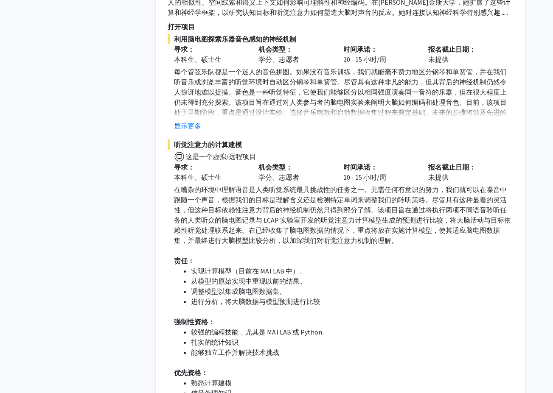
drag, startPoint x: 303, startPoint y: 298, endPoint x: 341, endPoint y: 328, distance: 48.1
click at [341, 328] on li "较强的编程技能，尤其是 MATLAB 或 Python。" at bounding box center [352, 332] width 322 height 10
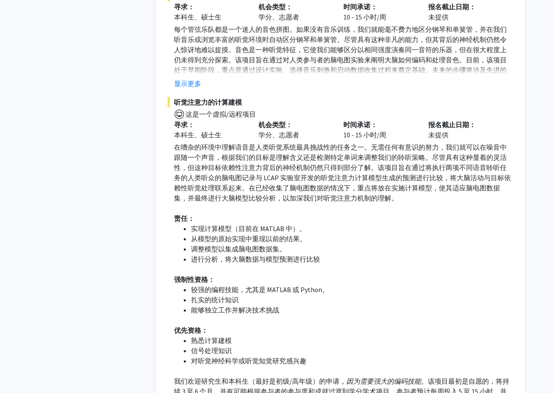
scroll to position [1323, 0]
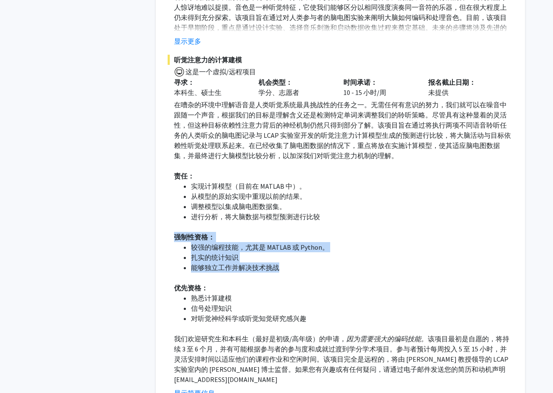
drag, startPoint x: 288, startPoint y: 266, endPoint x: 166, endPoint y: 242, distance: 124.7
click at [166, 242] on div "[PERSON_NAME]特 书签 撰写请求 博士后研究员/研究人员/住院医师/医学研究员 部门： 电气和计算机工程 招收学生 教师信息： [PERSON_N…" at bounding box center [340, 108] width 369 height 598
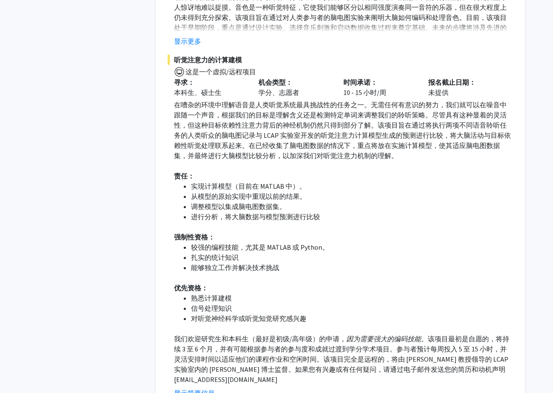
drag, startPoint x: 166, startPoint y: 242, endPoint x: 257, endPoint y: 312, distance: 115.0
click at [257, 312] on li "信号处理知识" at bounding box center [352, 308] width 322 height 10
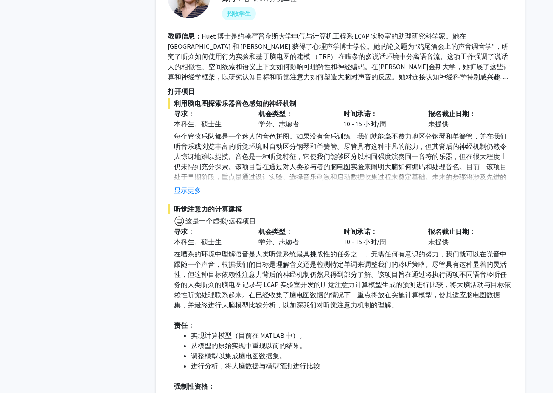
scroll to position [1153, 0]
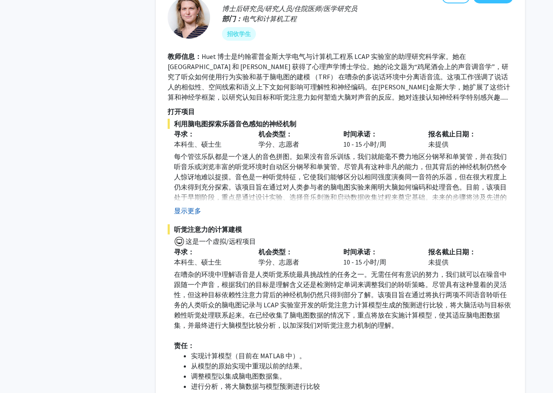
click at [196, 206] on button "显示更多" at bounding box center [187, 211] width 27 height 10
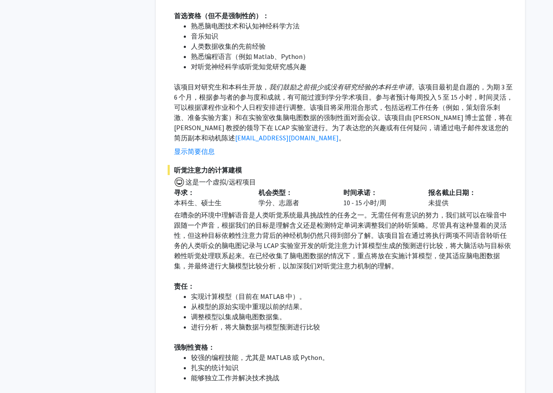
scroll to position [1492, 0]
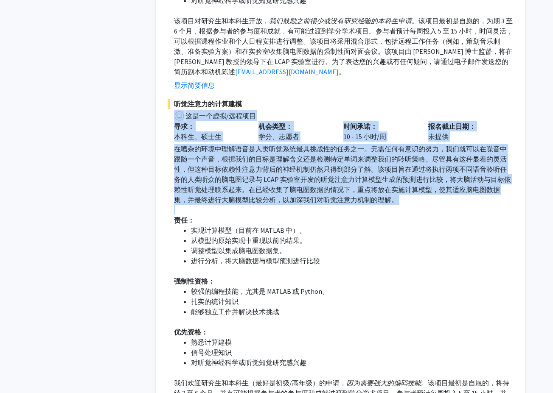
drag, startPoint x: 170, startPoint y: 111, endPoint x: 408, endPoint y: 206, distance: 256.6
click at [408, 206] on div "听觉注意力的计算建模 这是一个虚拟/远程项目 寻求： 本科生、硕士生 机会类型： 学分、志愿者 时间承诺： 10 - 15 小时/周 报名截止日期： 未提供 …" at bounding box center [340, 271] width 345 height 344
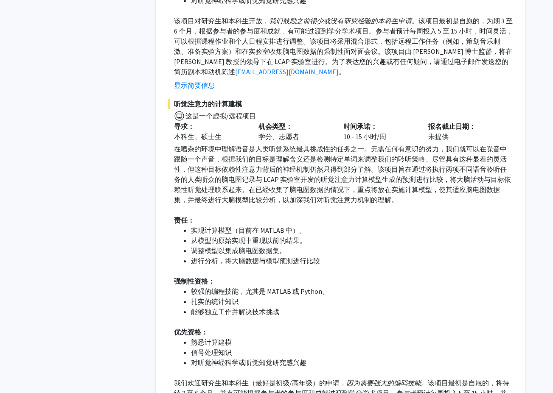
drag, startPoint x: 408, startPoint y: 206, endPoint x: 402, endPoint y: 261, distance: 55.5
click at [402, 261] on li "进行分析，将大脑数据与模型预测进行比较" at bounding box center [352, 261] width 322 height 10
drag, startPoint x: 401, startPoint y: 253, endPoint x: 337, endPoint y: 249, distance: 63.4
click at [337, 249] on li "调整模型以集成脑电图数据集。" at bounding box center [352, 251] width 322 height 10
drag, startPoint x: 336, startPoint y: 247, endPoint x: 311, endPoint y: 253, distance: 25.6
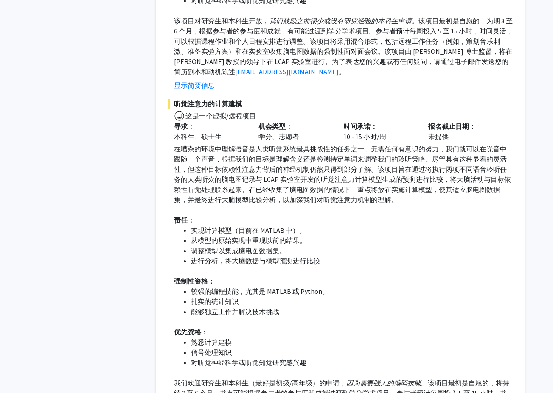
click at [311, 253] on li "调整模型以集成脑电图数据集。" at bounding box center [352, 251] width 322 height 10
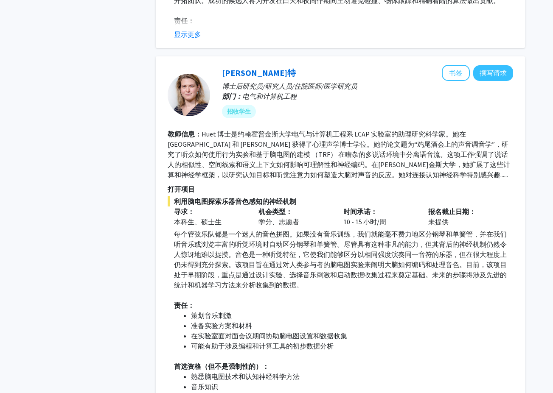
scroll to position [1068, 0]
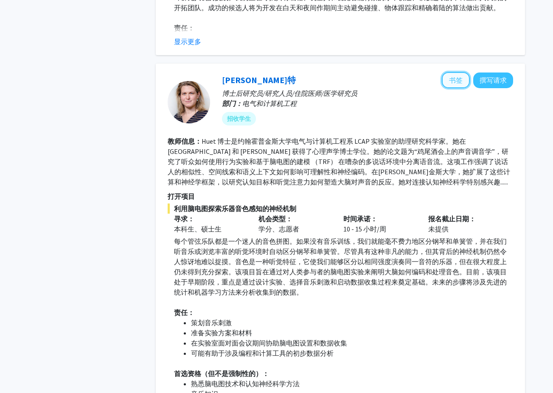
click at [446, 80] on button "书签" at bounding box center [456, 80] width 28 height 16
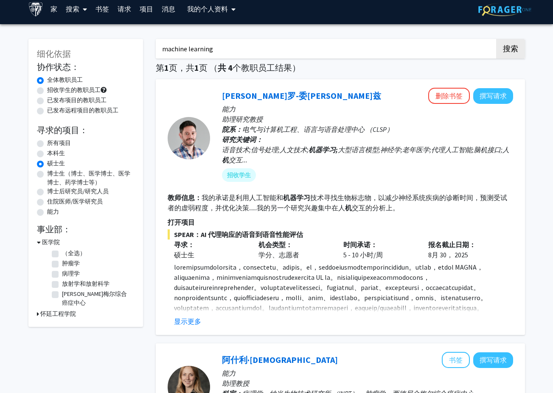
scroll to position [0, 0]
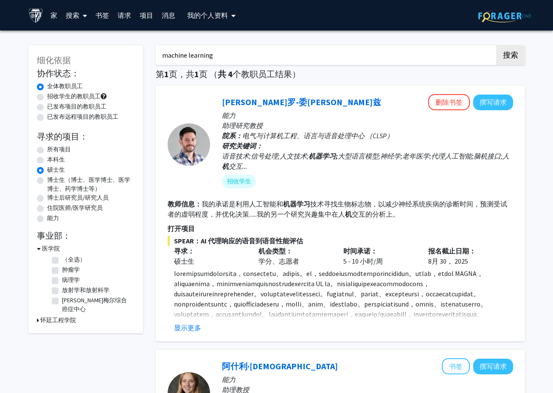
click at [50, 323] on h3 "怀廷工程学院" at bounding box center [58, 320] width 36 height 9
drag, startPoint x: 213, startPoint y: 48, endPoint x: 126, endPoint y: 42, distance: 87.3
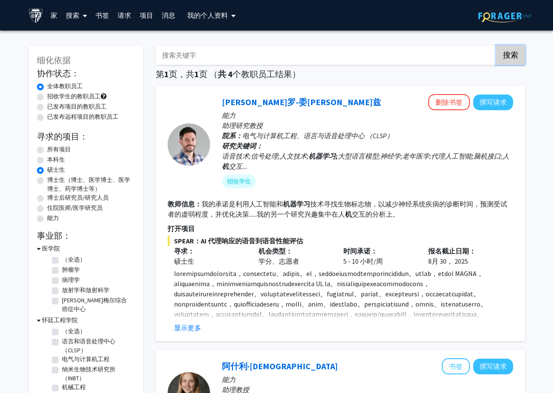
click at [513, 62] on button "搜索" at bounding box center [510, 55] width 29 height 20
radio input "true"
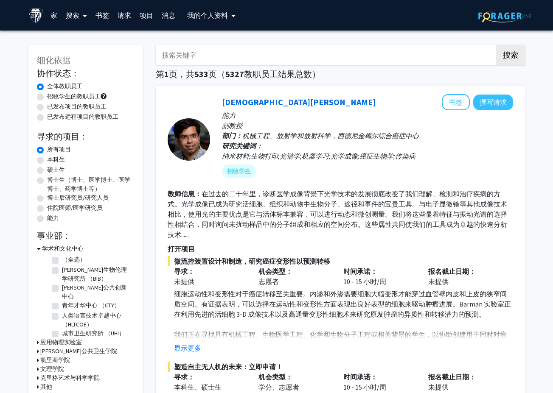
click at [185, 60] on input "搜索关键字" at bounding box center [322, 55] width 333 height 20
type input "machine learning"
click at [496, 45] on button "搜索" at bounding box center [510, 55] width 29 height 20
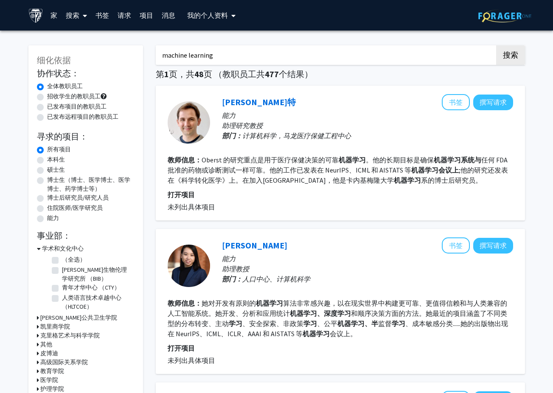
click at [45, 170] on div "硕士生" at bounding box center [86, 171] width 98 height 10
click at [47, 172] on label "硕士生" at bounding box center [56, 170] width 18 height 9
click at [47, 171] on input "硕士生" at bounding box center [50, 169] width 6 height 6
radio input "true"
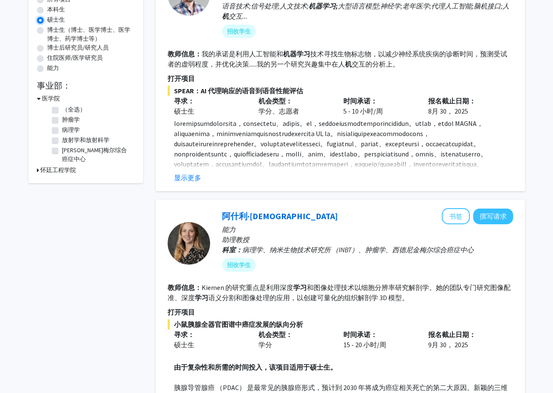
scroll to position [127, 0]
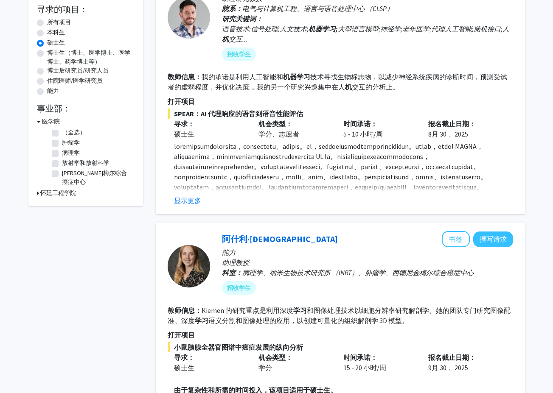
click at [63, 197] on h3 "怀廷工程学院" at bounding box center [58, 193] width 36 height 9
click at [61, 216] on fg-checkbox "Center for Language and Speech Processing (CLSP) 语言和语音处理中心 （CLSP）" at bounding box center [92, 219] width 81 height 18
click at [62, 214] on label "语言和语音处理中心 （CLSP）" at bounding box center [97, 219] width 70 height 18
click at [62, 214] on input "语言和语音处理中心 （CLSP）" at bounding box center [65, 213] width 6 height 6
checkbox input "true"
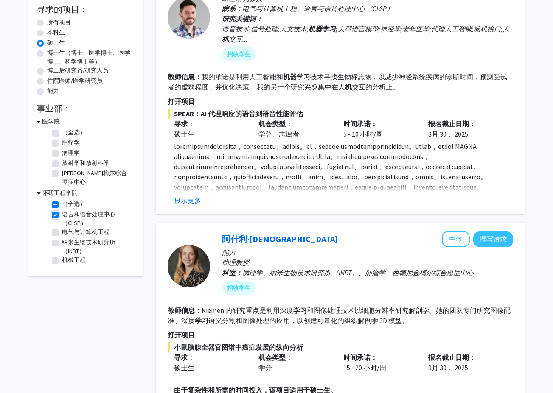
checkbox input "true"
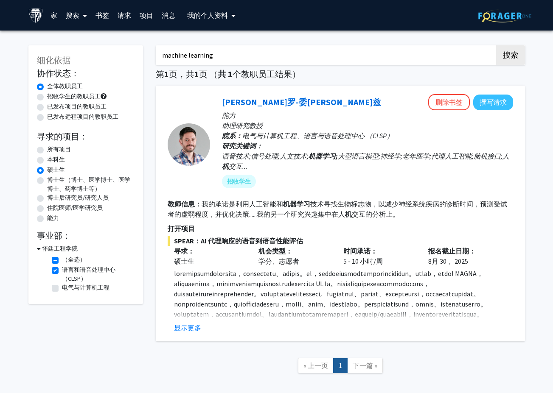
drag, startPoint x: 140, startPoint y: 62, endPoint x: 24, endPoint y: 58, distance: 116.8
click at [23, 57] on div "细化依据 协作状态： Collaboration Status 全体教职员工 Collaboration Status 招收学生的教职员工 Collabora…" at bounding box center [276, 214] width 509 height 354
click at [496, 45] on button "搜索" at bounding box center [510, 55] width 29 height 20
radio input "true"
checkbox input "false"
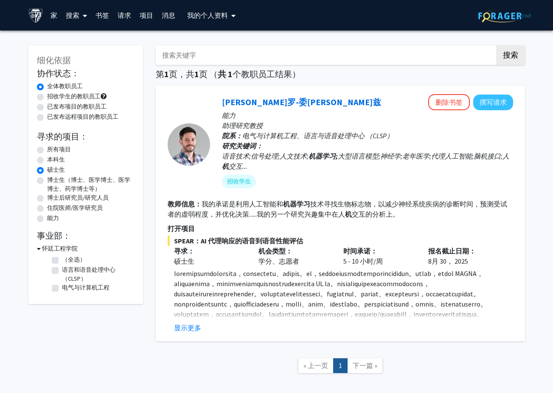
checkbox input "false"
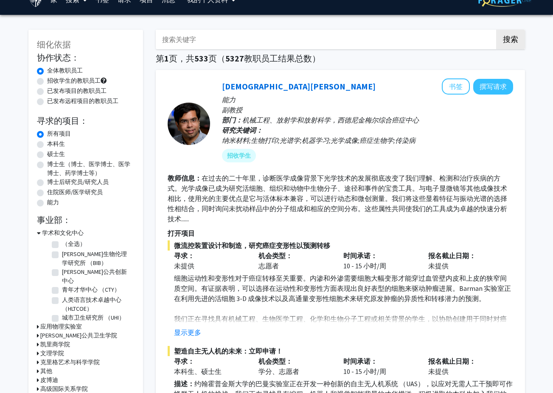
scroll to position [170, 0]
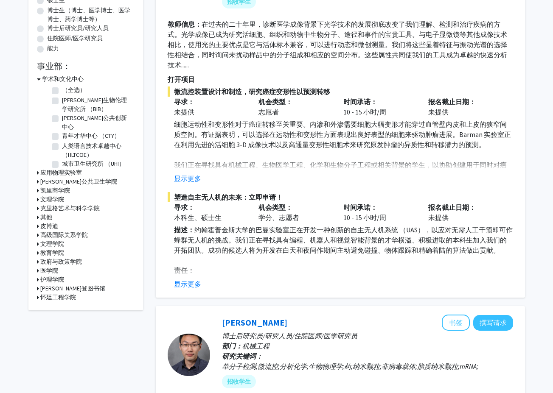
click at [56, 295] on h3 "怀廷工程学院" at bounding box center [58, 297] width 36 height 9
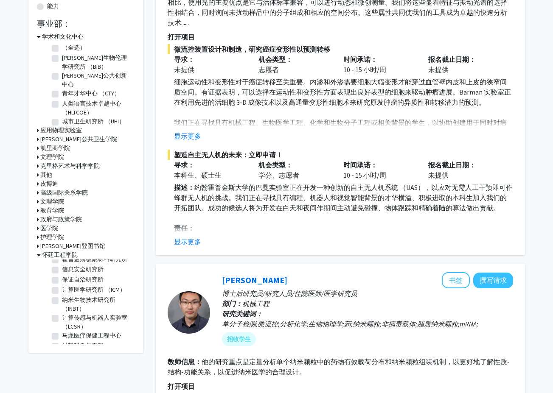
scroll to position [212, 0]
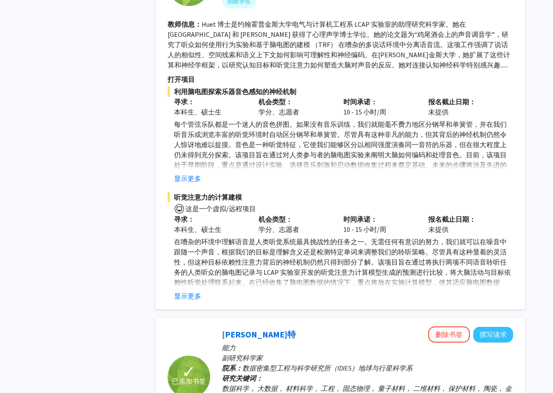
scroll to position [2165, 0]
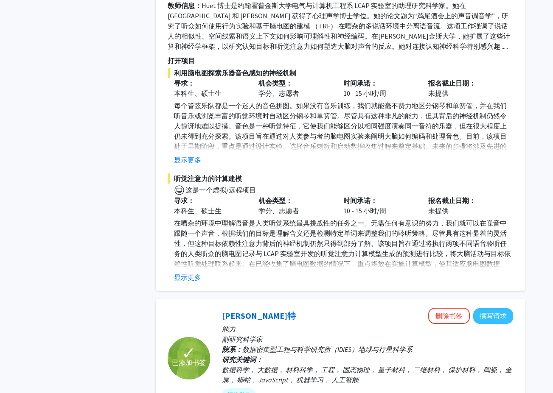
click at [186, 278] on button "显示更多" at bounding box center [187, 277] width 27 height 10
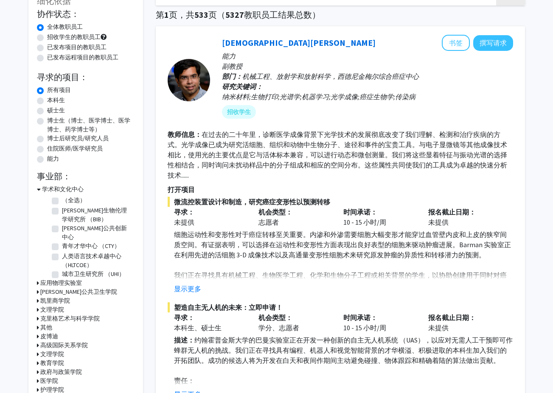
scroll to position [0, 0]
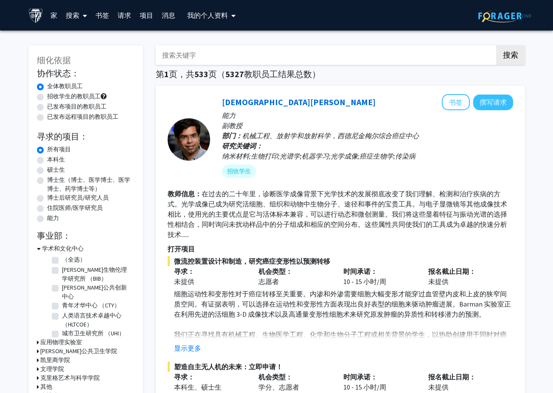
click at [143, 13] on link "项目" at bounding box center [146, 15] width 22 height 30
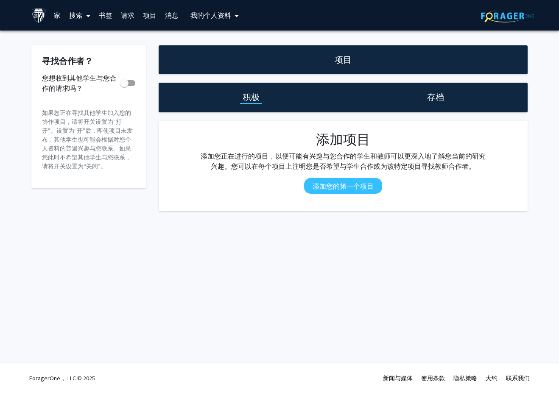
click at [456, 106] on div "存档" at bounding box center [435, 98] width 185 height 30
click at [59, 15] on link "家" at bounding box center [57, 15] width 15 height 30
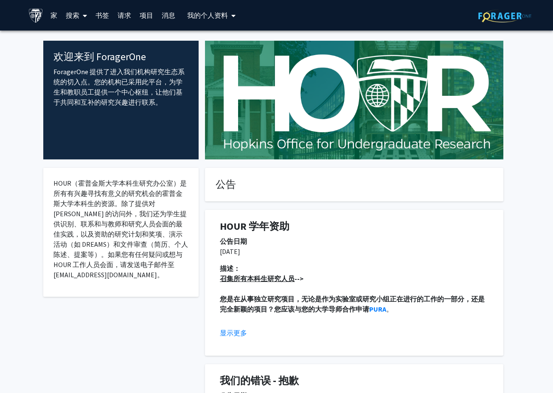
click at [41, 19] on img at bounding box center [35, 15] width 15 height 15
click at [91, 14] on link "书签" at bounding box center [102, 15] width 22 height 30
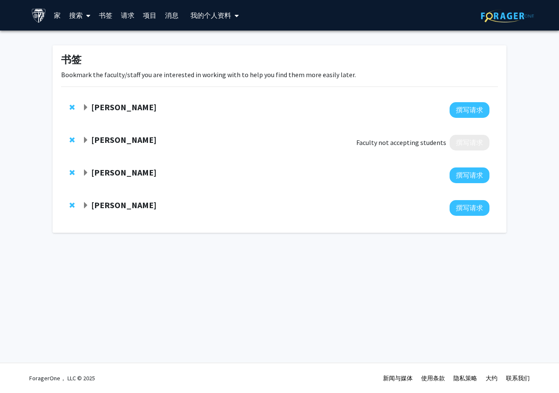
click at [81, 20] on link "搜索" at bounding box center [80, 15] width 30 height 30
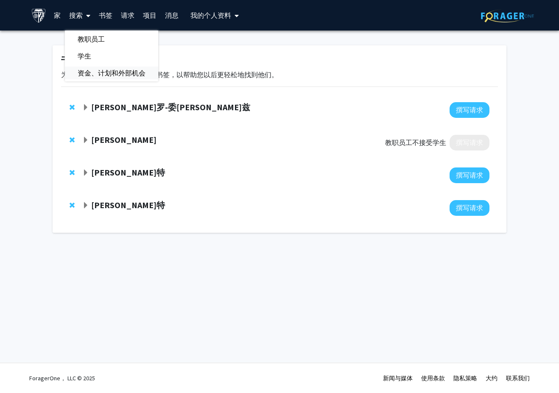
click at [85, 76] on span "资金、计划和外部机会" at bounding box center [111, 73] width 93 height 17
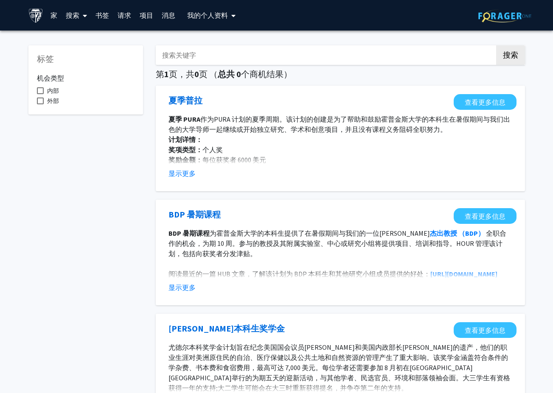
click at [59, 92] on mat-checkbox "内部" at bounding box center [86, 91] width 98 height 10
click at [39, 93] on span at bounding box center [40, 90] width 7 height 7
click at [40, 94] on input "内部" at bounding box center [40, 94] width 0 height 0
checkbox input "true"
click at [112, 15] on link "书签" at bounding box center [102, 15] width 22 height 30
